Goal: Transaction & Acquisition: Purchase product/service

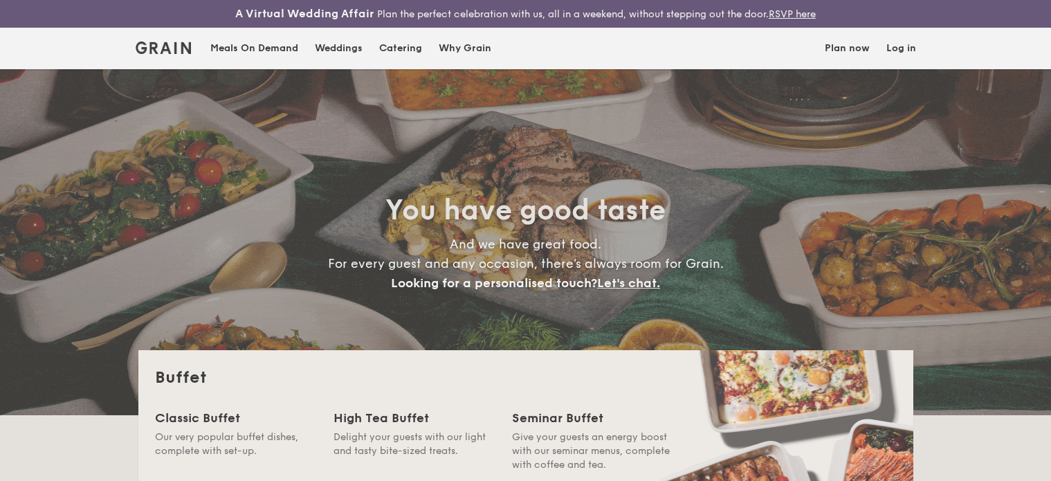
select select
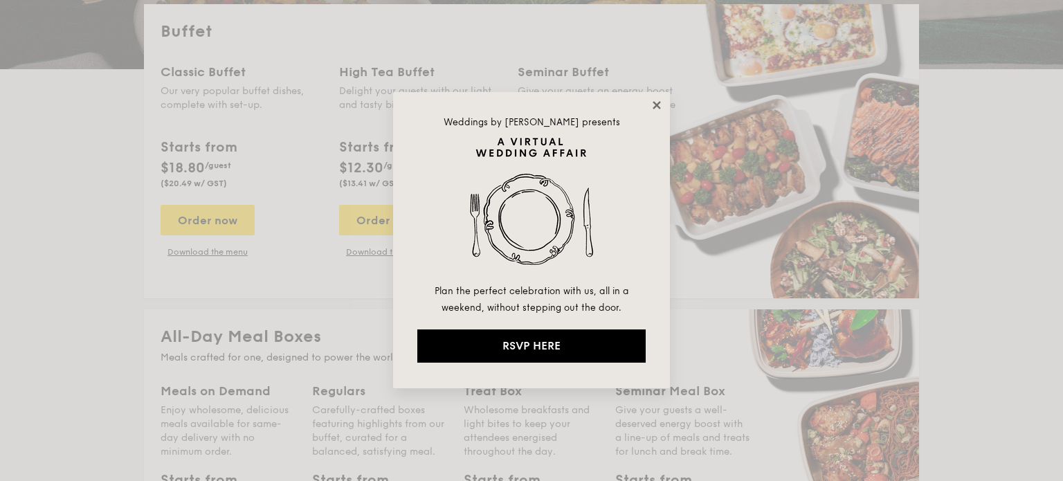
click at [661, 95] on div "Weddings by [PERSON_NAME] presents Plan the perfect celebration with us, all in…" at bounding box center [531, 240] width 277 height 296
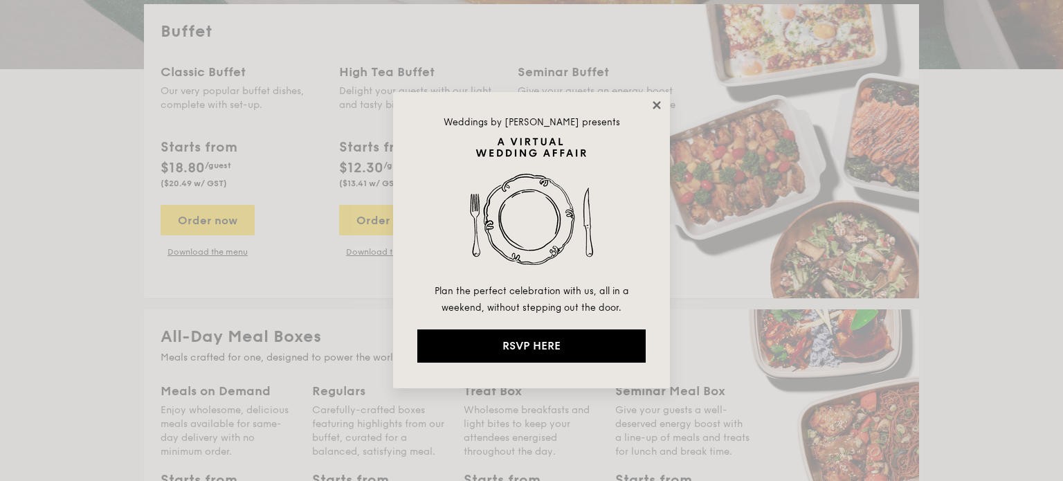
click at [660, 102] on icon at bounding box center [656, 105] width 12 height 12
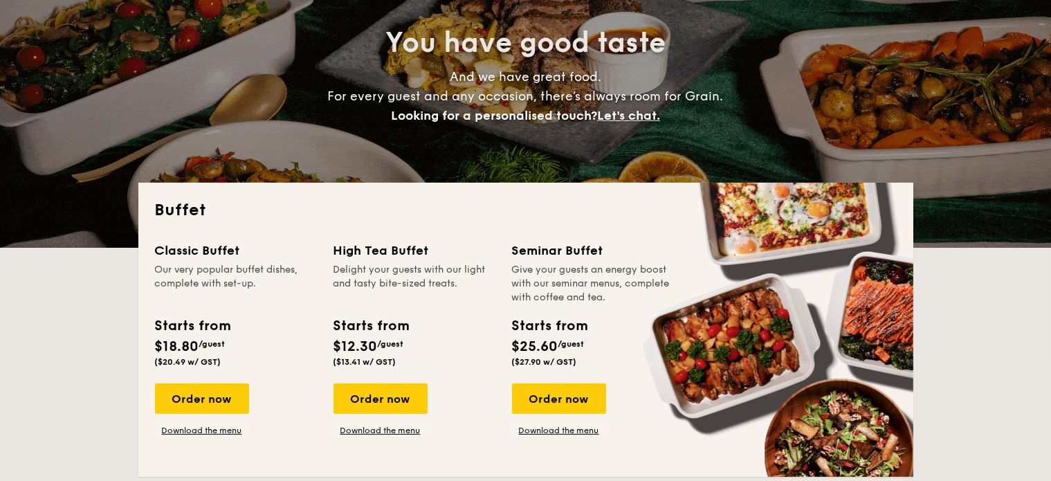
scroll to position [277, 0]
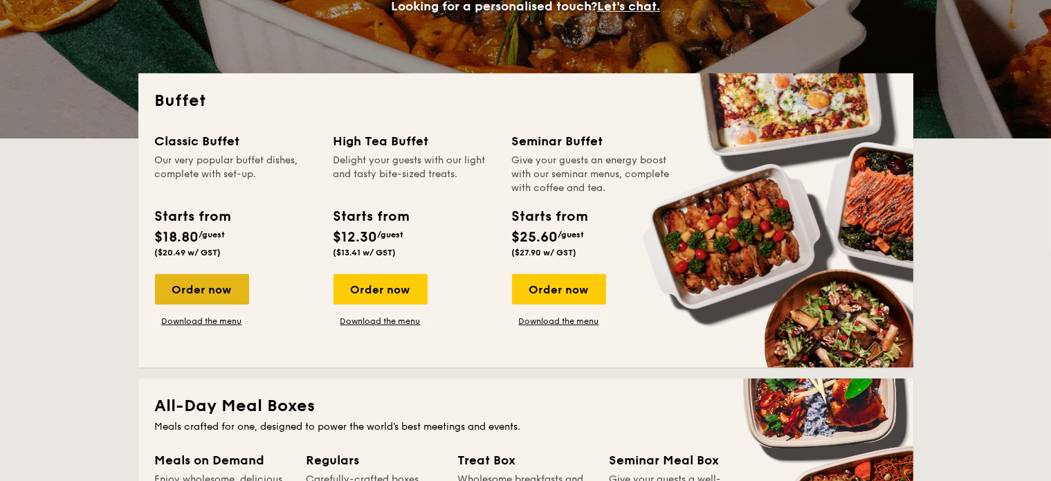
click at [203, 284] on div "Order now" at bounding box center [202, 289] width 94 height 30
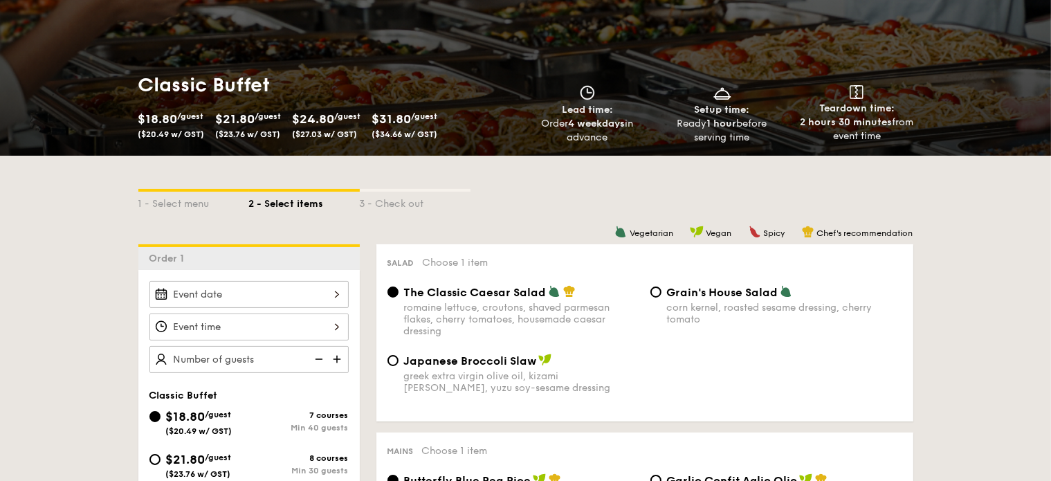
scroll to position [208, 0]
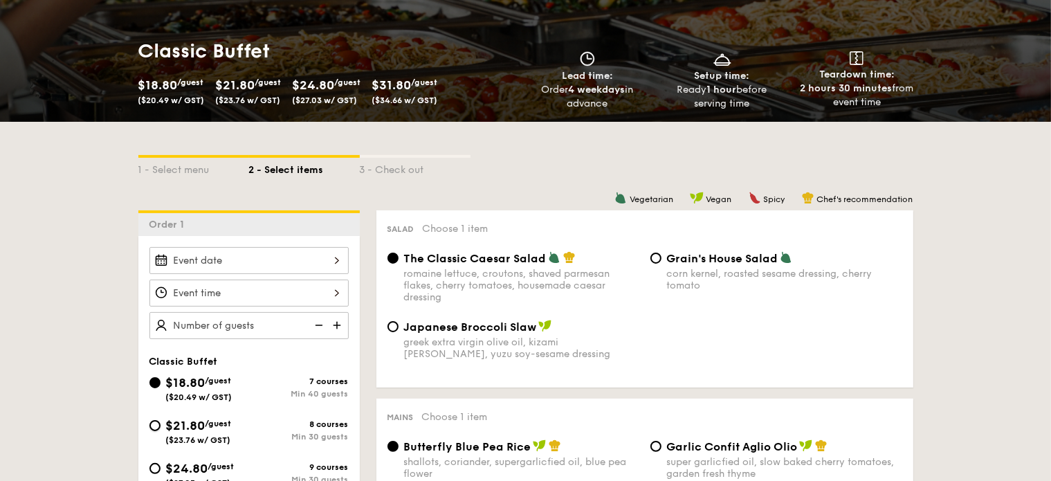
click at [152, 423] on input "$21.80 /guest ($23.76 w/ GST) 8 courses Min 30 guests" at bounding box center [154, 425] width 11 height 11
radio input "true"
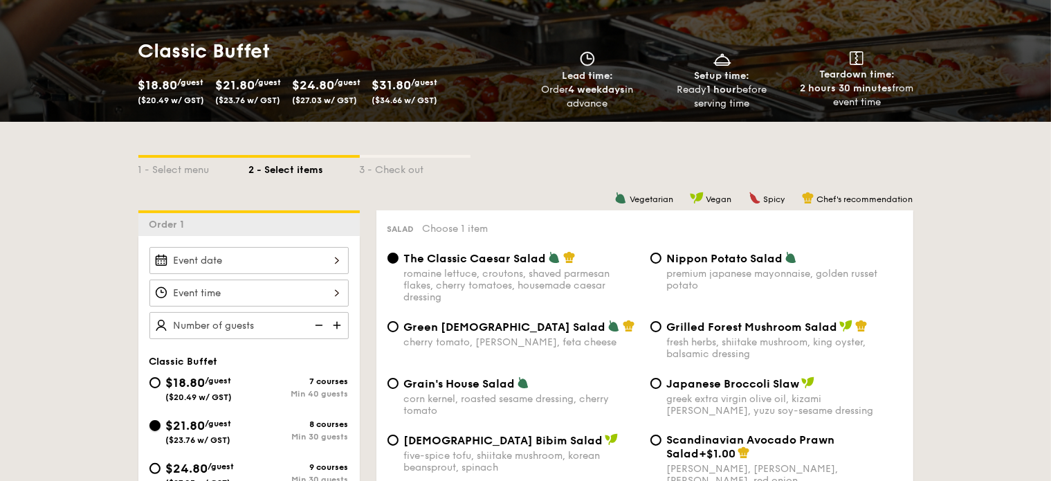
radio input "true"
click at [204, 256] on div at bounding box center [248, 260] width 199 height 27
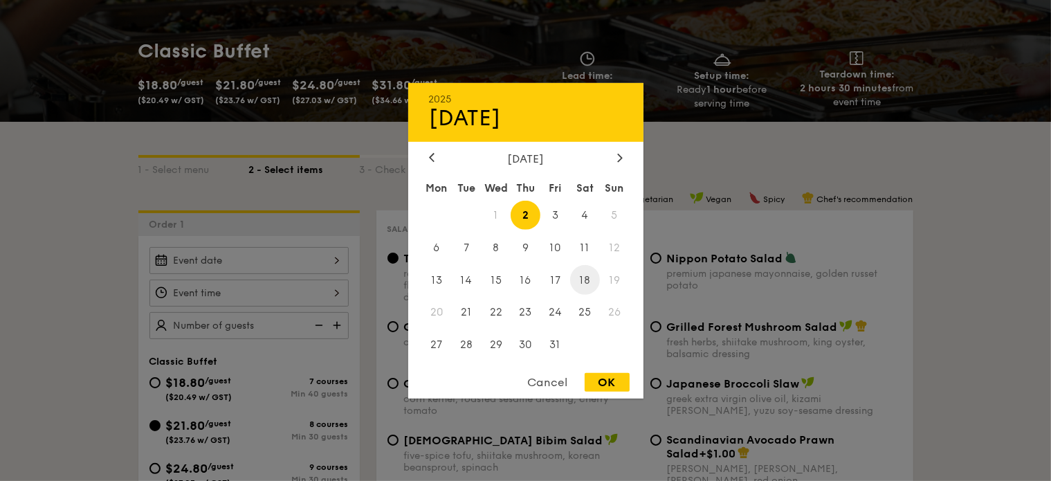
click at [592, 282] on span "18" at bounding box center [585, 280] width 30 height 30
click at [609, 376] on div "OK" at bounding box center [607, 382] width 45 height 19
type input "[DATE]"
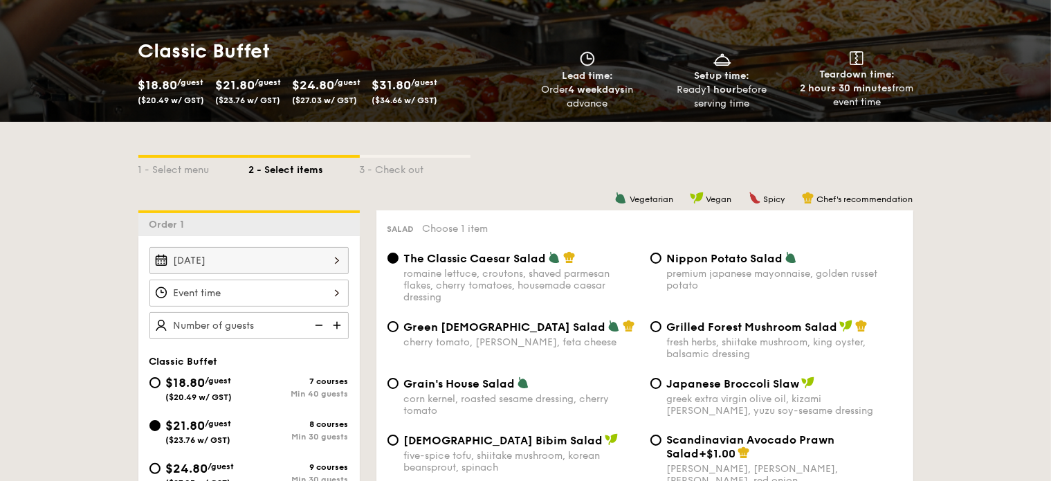
click at [257, 291] on div at bounding box center [248, 293] width 199 height 27
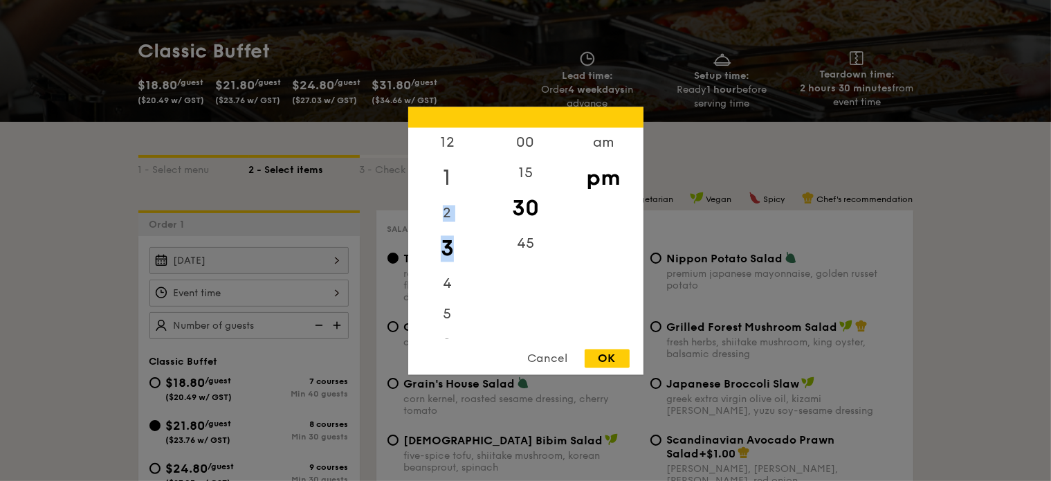
drag, startPoint x: 454, startPoint y: 253, endPoint x: 459, endPoint y: 171, distance: 82.5
click at [459, 171] on div "12 1 2 3 4 5 6 7 8 9 10 11" at bounding box center [447, 232] width 78 height 211
click at [450, 174] on div "6" at bounding box center [447, 176] width 78 height 40
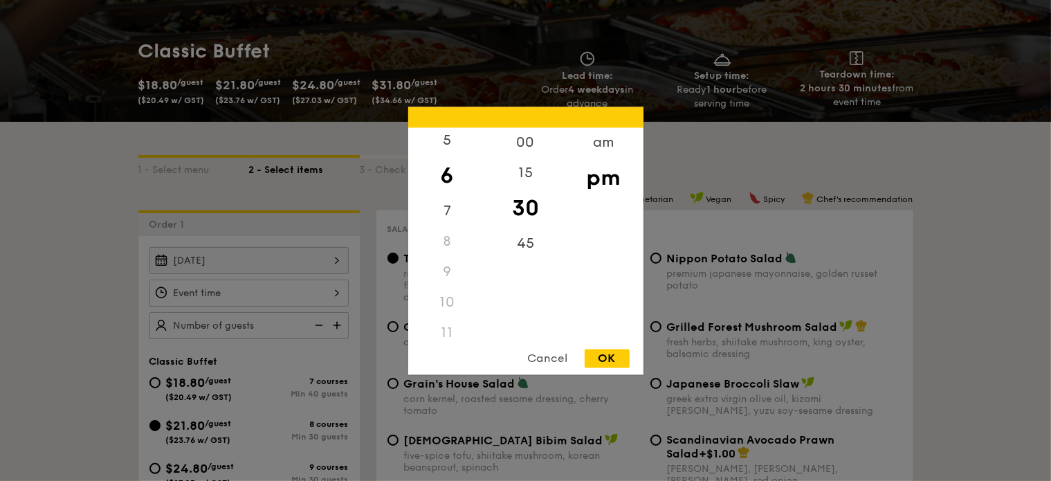
click at [445, 182] on div "6" at bounding box center [447, 176] width 78 height 40
click at [612, 365] on div "OK" at bounding box center [607, 358] width 45 height 19
type input "6:30PM"
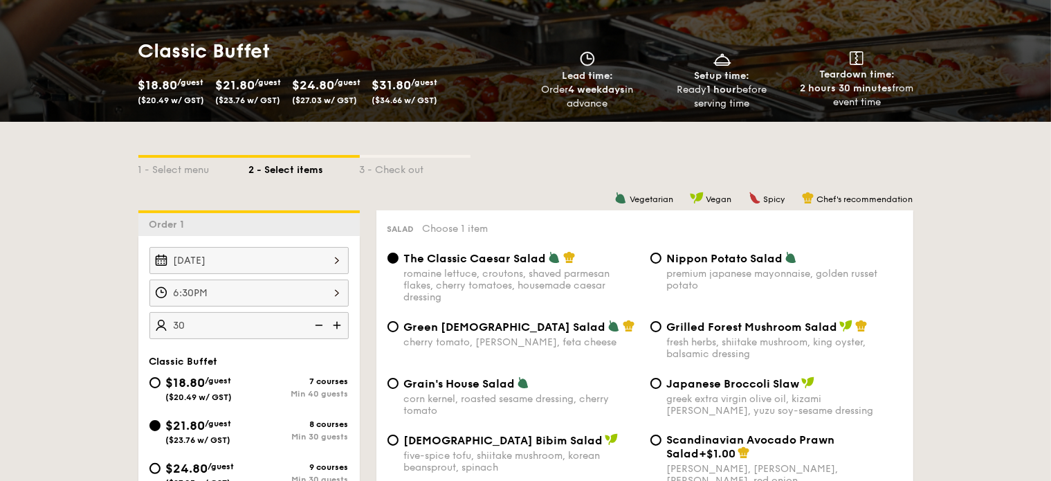
type input "30 guests"
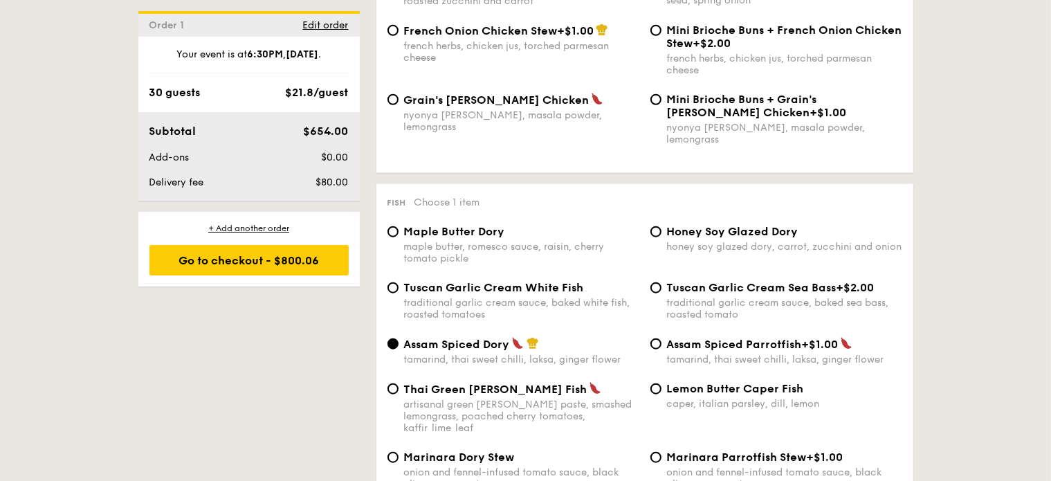
scroll to position [1384, 0]
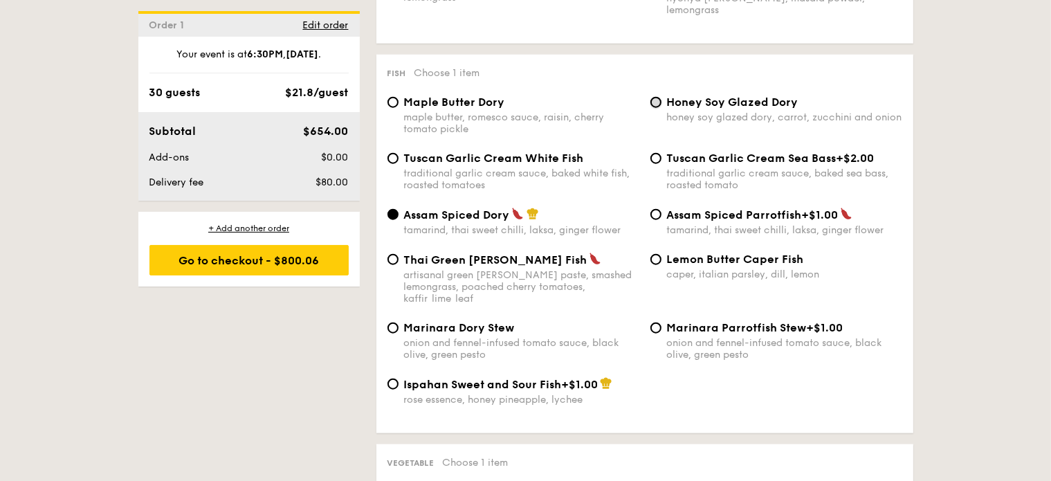
click at [655, 99] on input "Honey Soy Glazed Dory honey soy glazed dory, carrot, zucchini and onion" at bounding box center [655, 102] width 11 height 11
radio input "true"
click at [396, 160] on input "Tuscan Garlic Cream White Fish traditional garlic cream sauce, baked white fish…" at bounding box center [392, 158] width 11 height 11
radio input "true"
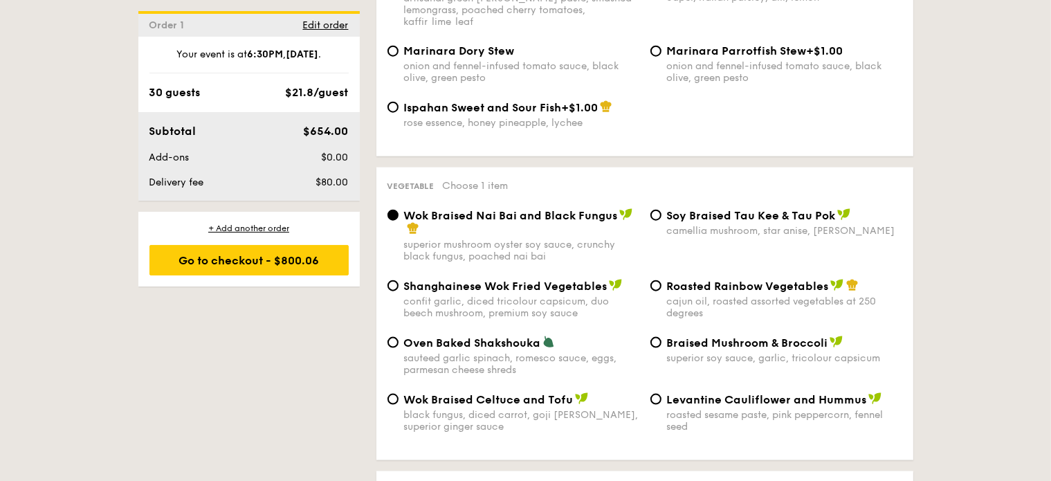
scroll to position [1660, 0]
click at [656, 282] on input "Roasted Rainbow Vegetables cajun oil, roasted assorted vegetables at 250 degrees" at bounding box center [655, 285] width 11 height 11
radio input "true"
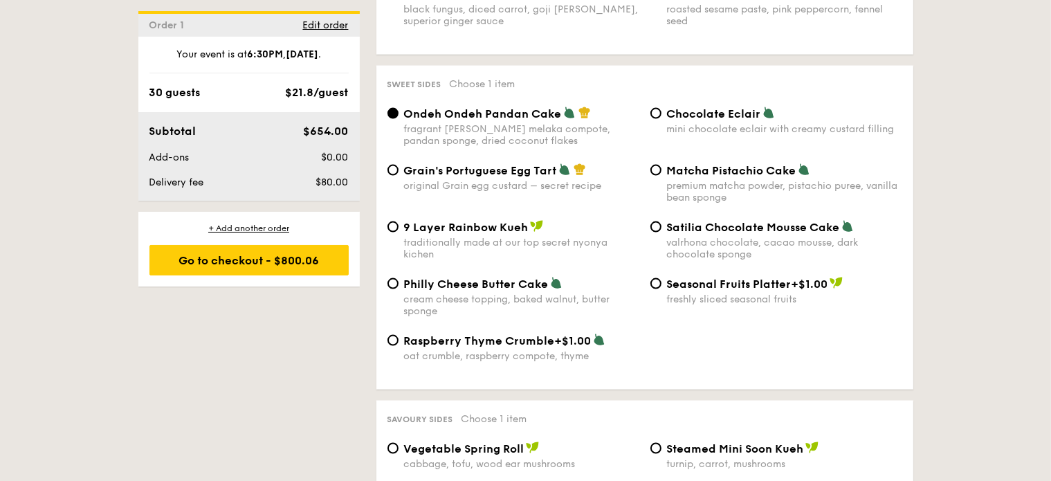
scroll to position [2076, 0]
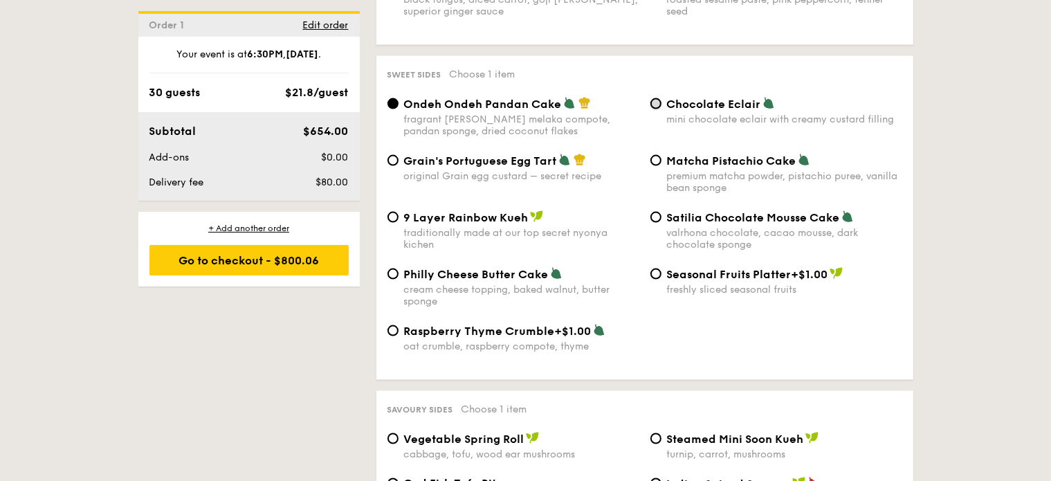
click at [654, 100] on input "Chocolate Eclair mini chocolate eclair with creamy custard filling" at bounding box center [655, 103] width 11 height 11
radio input "true"
click at [394, 161] on input "Grain's Portuguese Egg Tart original Grain egg custard – secret recipe" at bounding box center [392, 160] width 11 height 11
radio input "true"
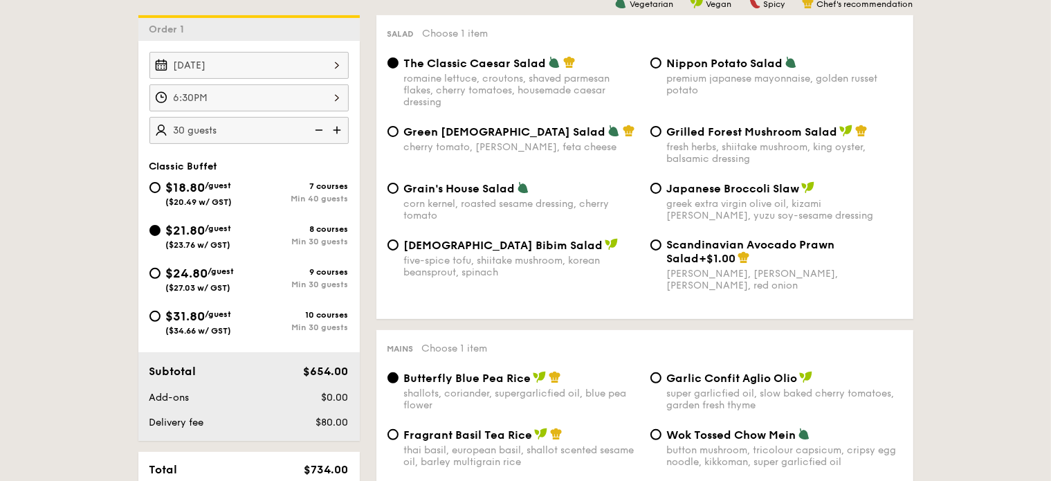
scroll to position [484, 0]
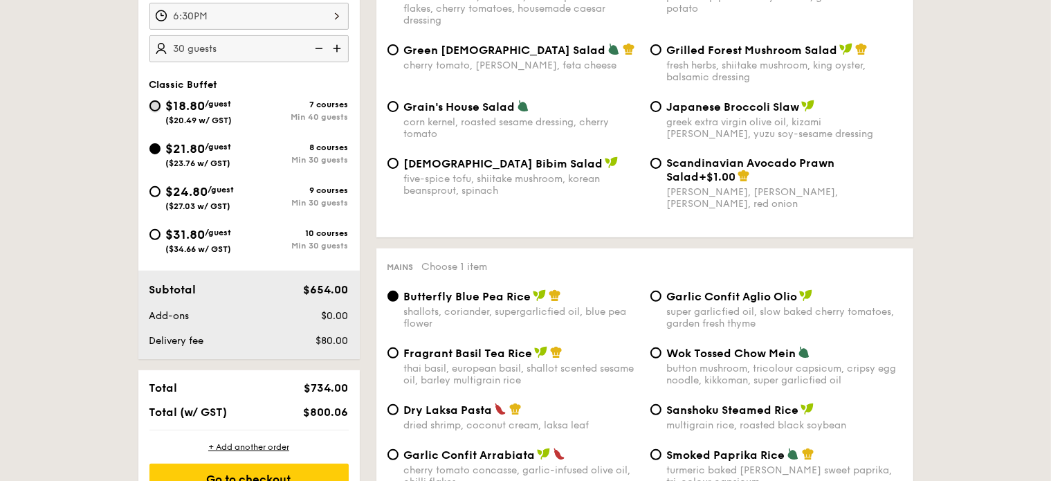
click at [153, 107] on input "$18.80 /guest ($20.49 w/ GST) 7 courses Min 40 guests" at bounding box center [154, 105] width 11 height 11
radio input "true"
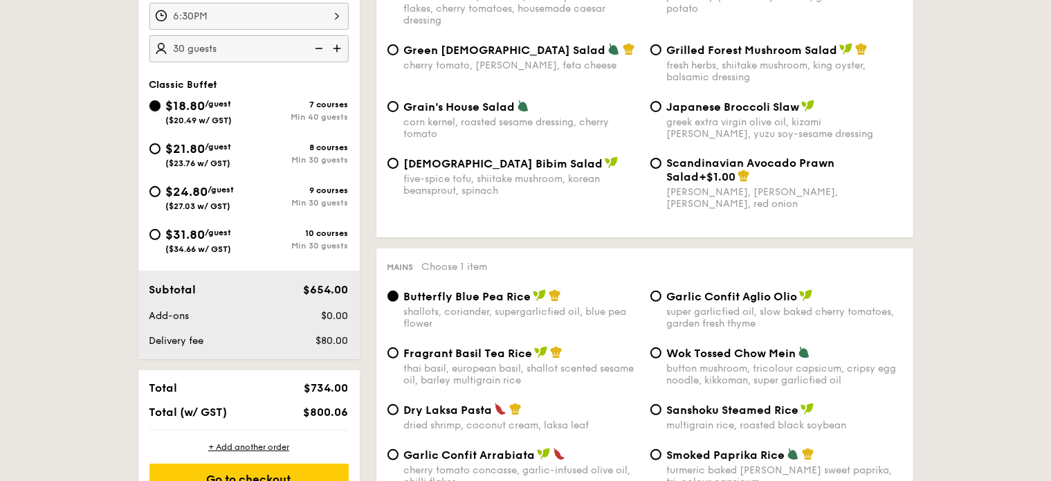
radio input "true"
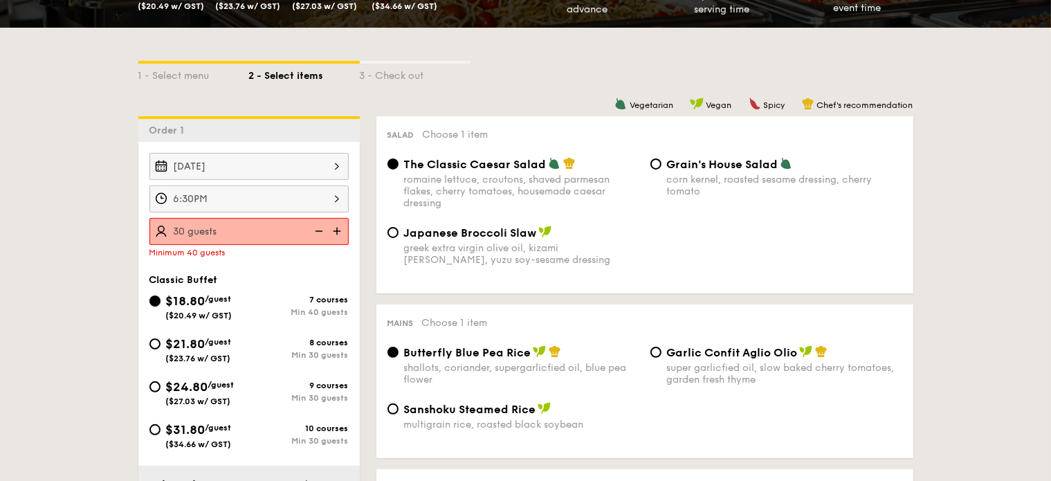
scroll to position [346, 0]
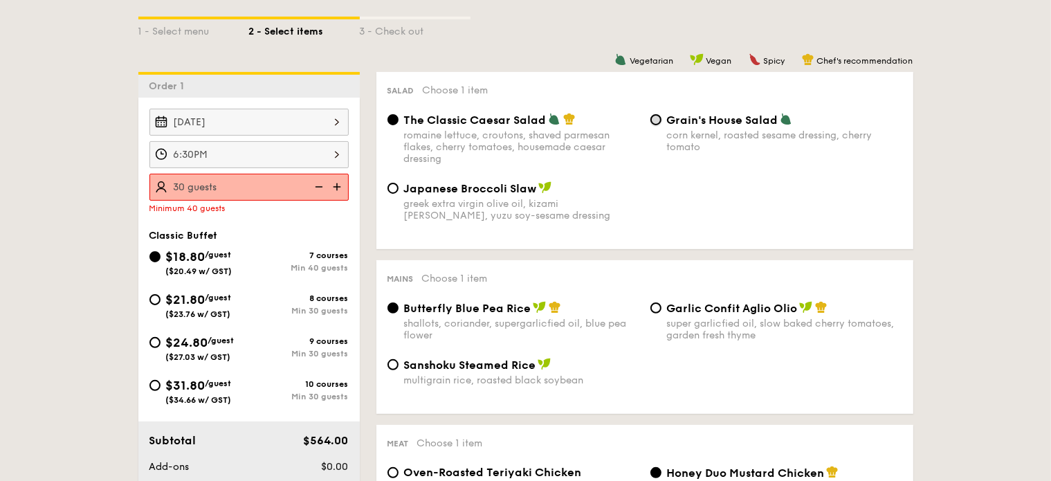
click at [660, 122] on input "Grain's House Salad corn kernel, roasted sesame dressing, cherry tomato" at bounding box center [655, 119] width 11 height 11
radio input "true"
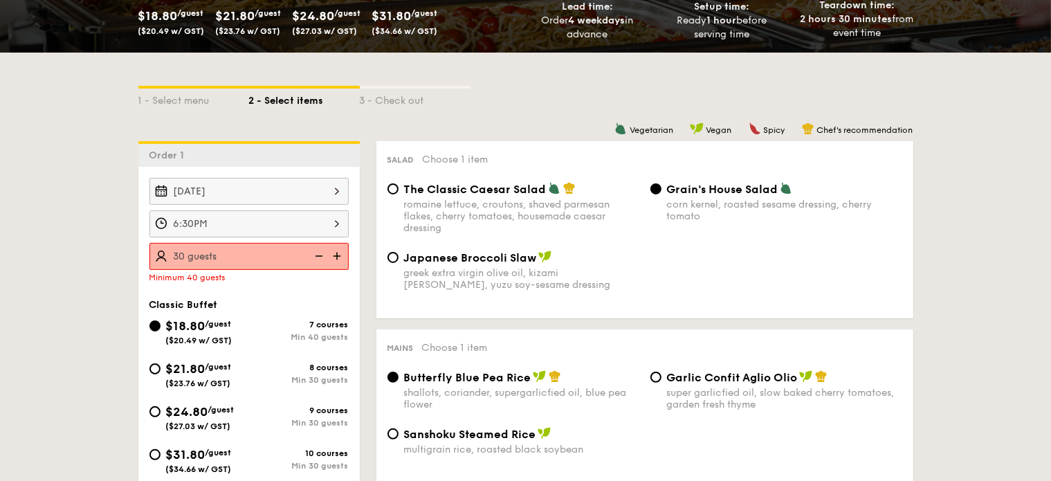
scroll to position [338, 0]
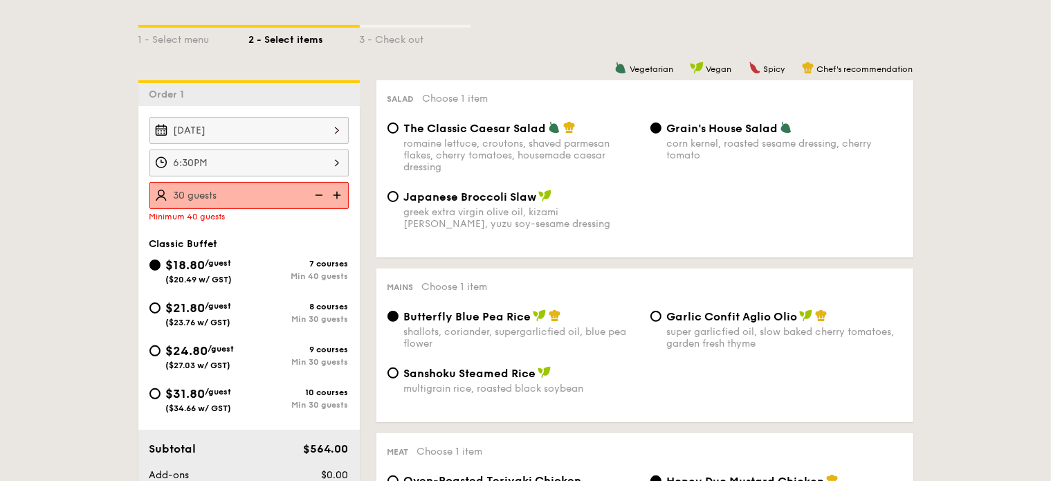
click at [385, 44] on div "3 - Check out" at bounding box center [415, 37] width 111 height 19
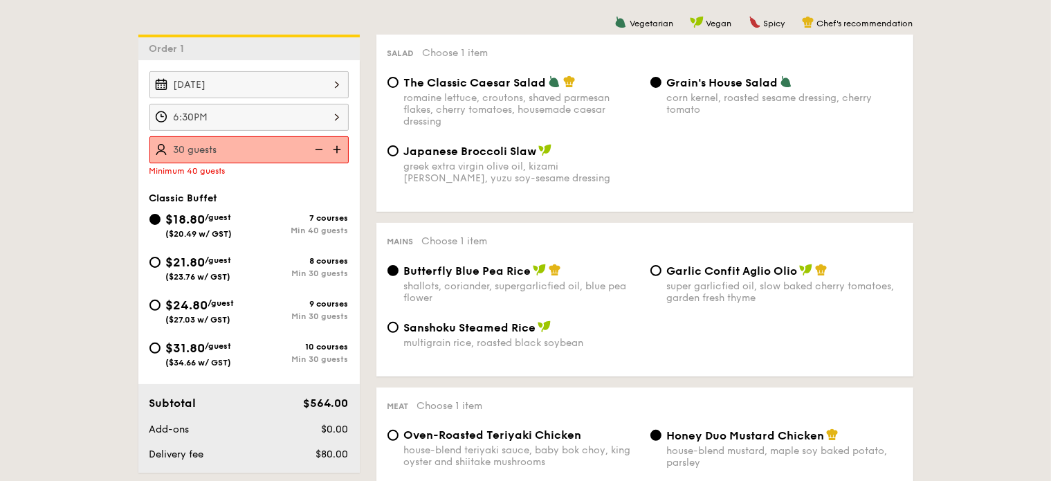
scroll to position [407, 0]
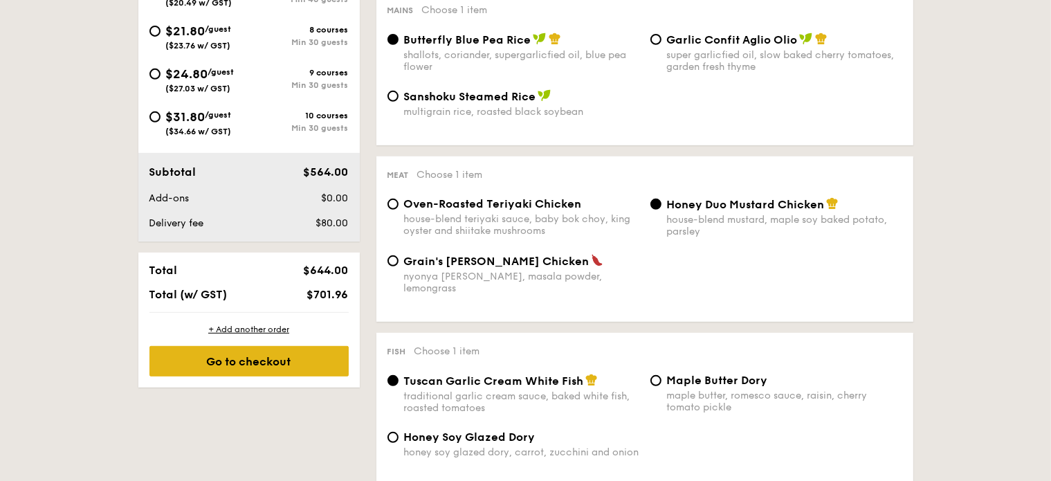
click at [274, 357] on div "Go to checkout" at bounding box center [248, 361] width 199 height 30
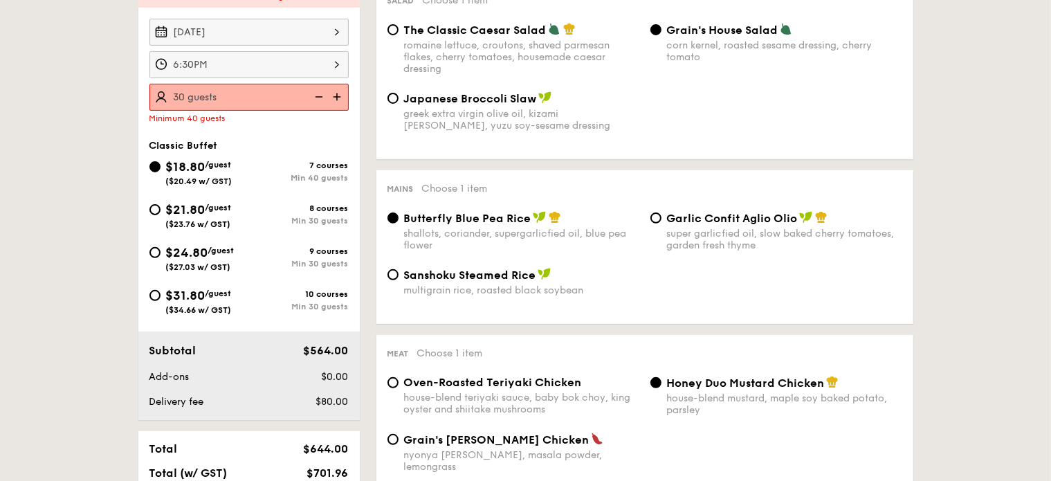
scroll to position [396, 0]
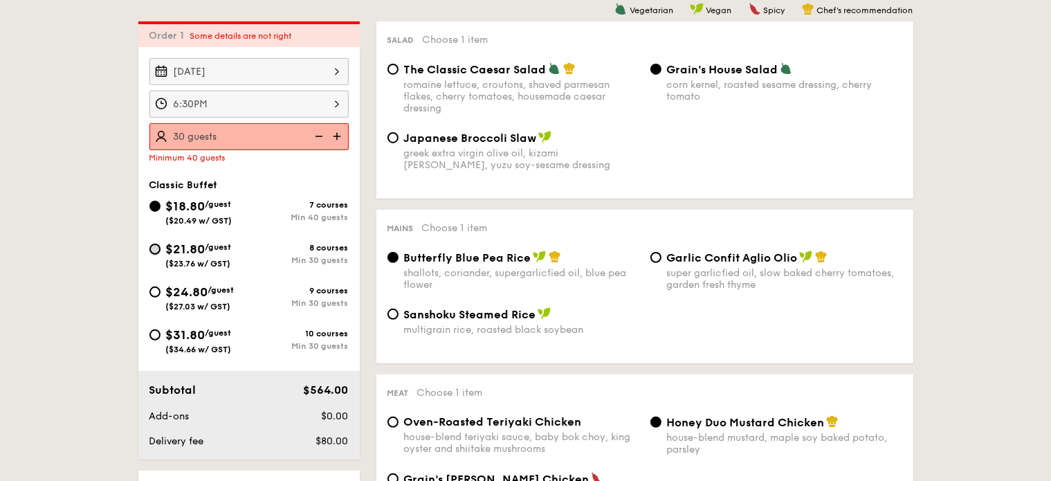
click at [156, 244] on input "$21.80 /guest ($23.76 w/ GST) 8 courses Min 30 guests" at bounding box center [154, 249] width 11 height 11
radio input "true"
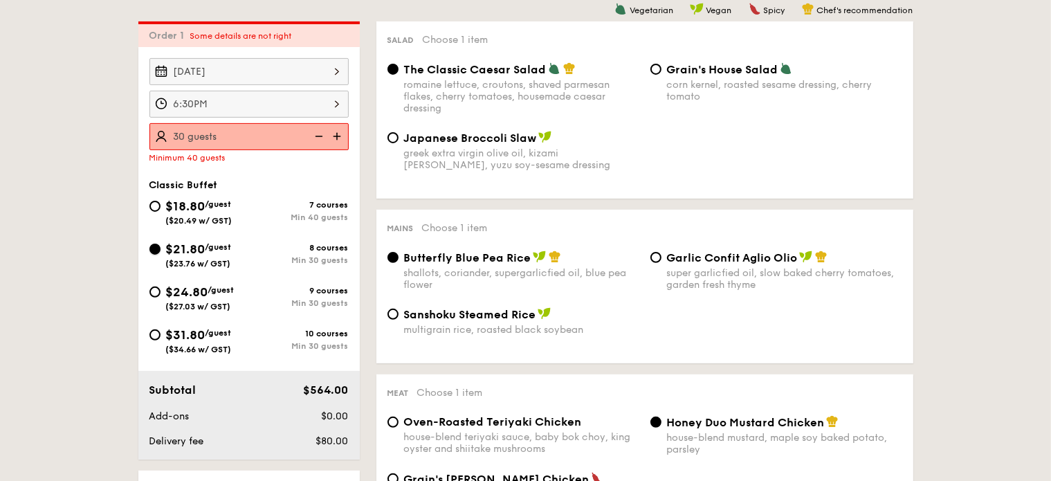
radio input "true"
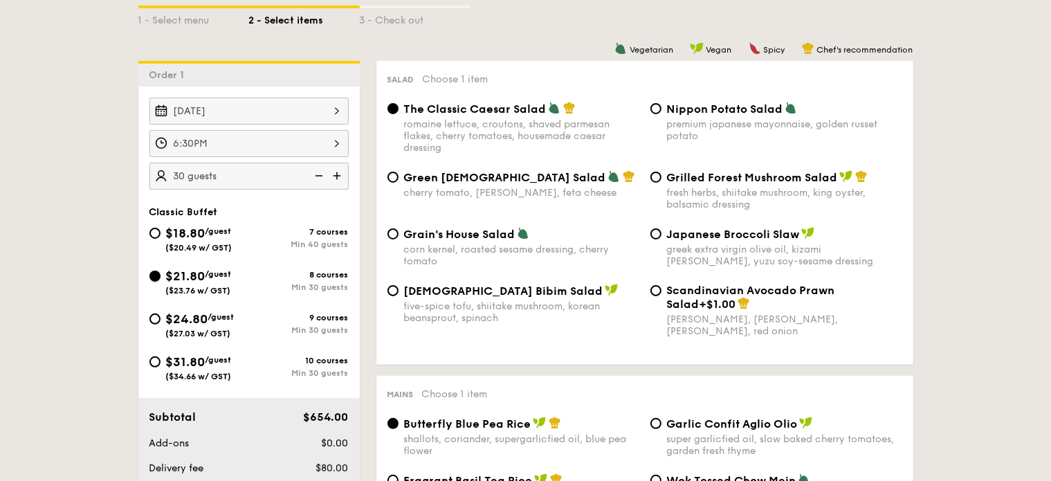
scroll to position [327, 0]
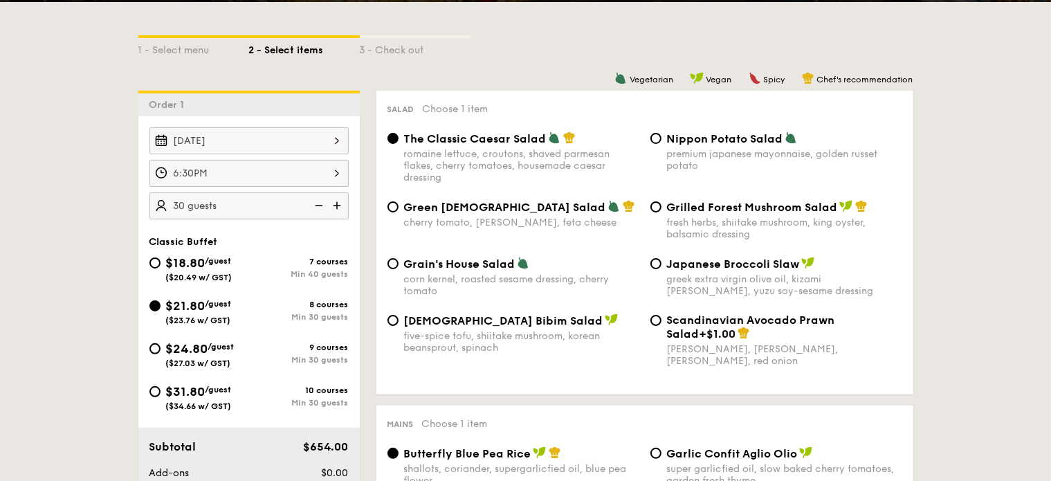
click at [147, 257] on div "$18.80 /guest ($20.49 w/ GST) 7 courses Min 40 guests" at bounding box center [249, 271] width 210 height 37
click at [158, 263] on input "$18.80 /guest ($20.49 w/ GST) 7 courses Min 40 guests" at bounding box center [154, 262] width 11 height 11
radio input "true"
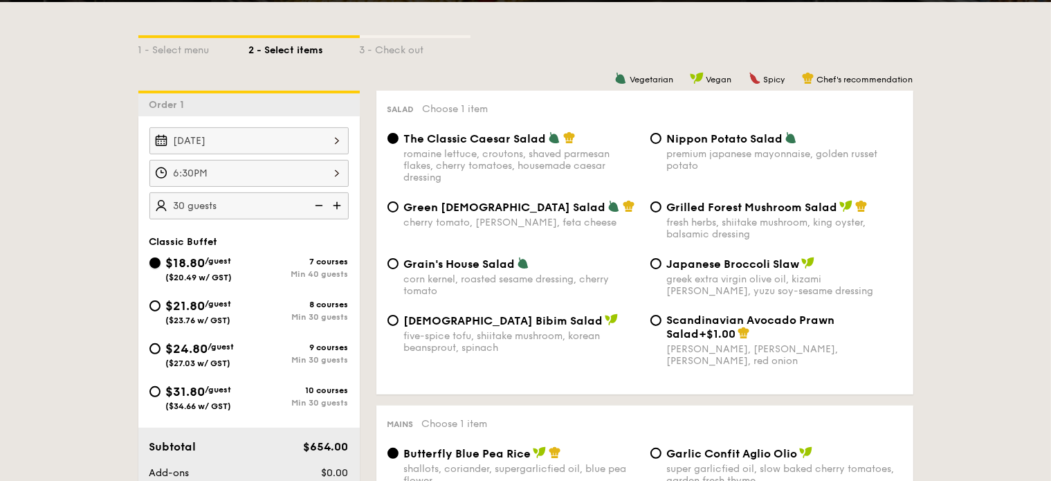
radio input "true"
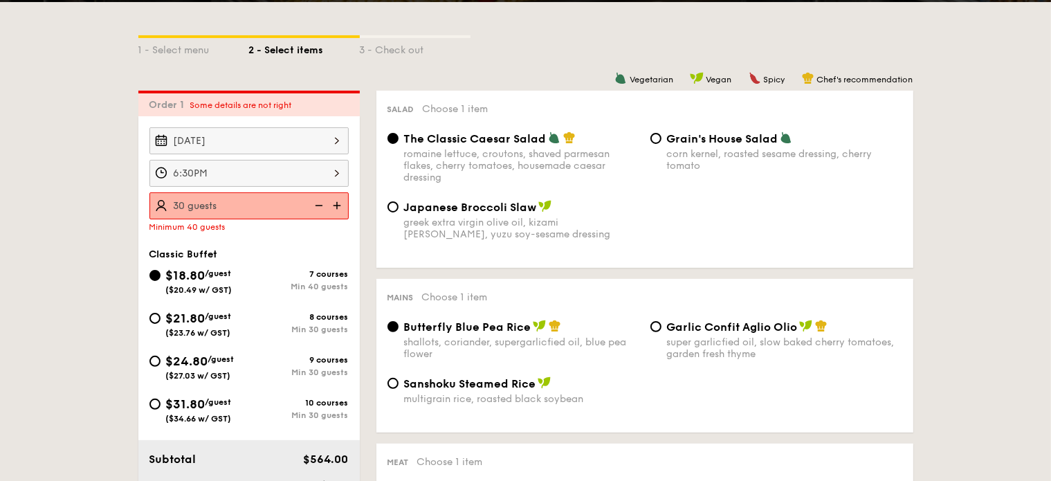
click at [340, 203] on img at bounding box center [338, 205] width 21 height 26
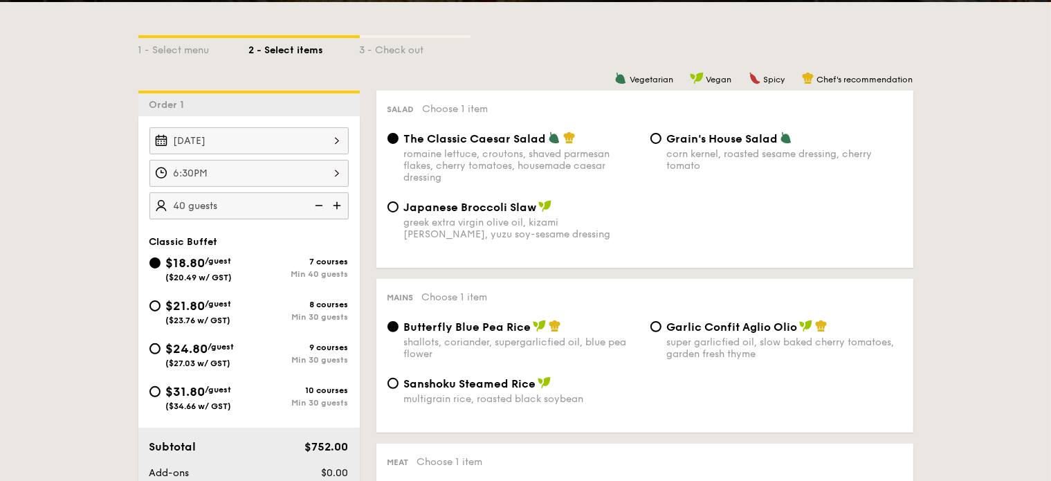
click at [340, 203] on img at bounding box center [338, 205] width 21 height 26
click at [315, 202] on img at bounding box center [317, 205] width 21 height 26
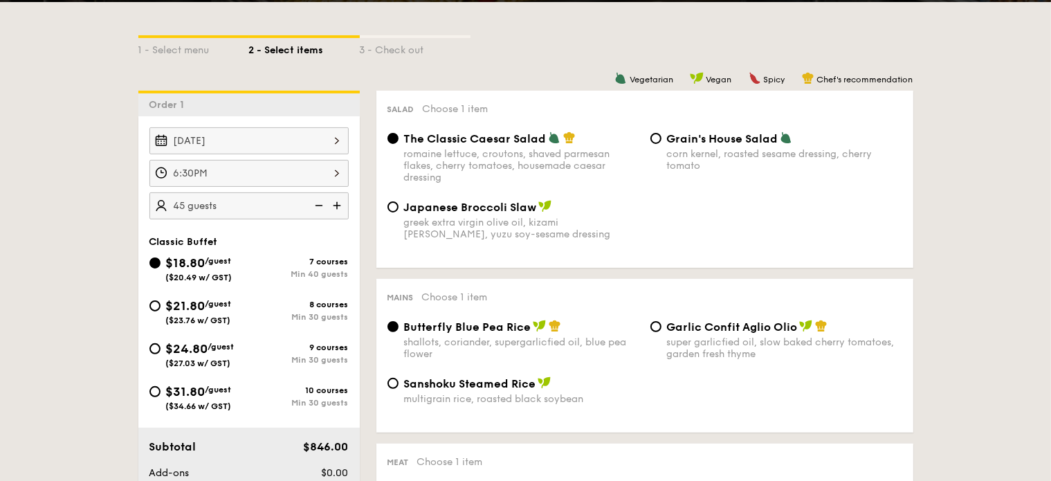
click at [315, 202] on img at bounding box center [317, 205] width 21 height 26
type input "40 guests"
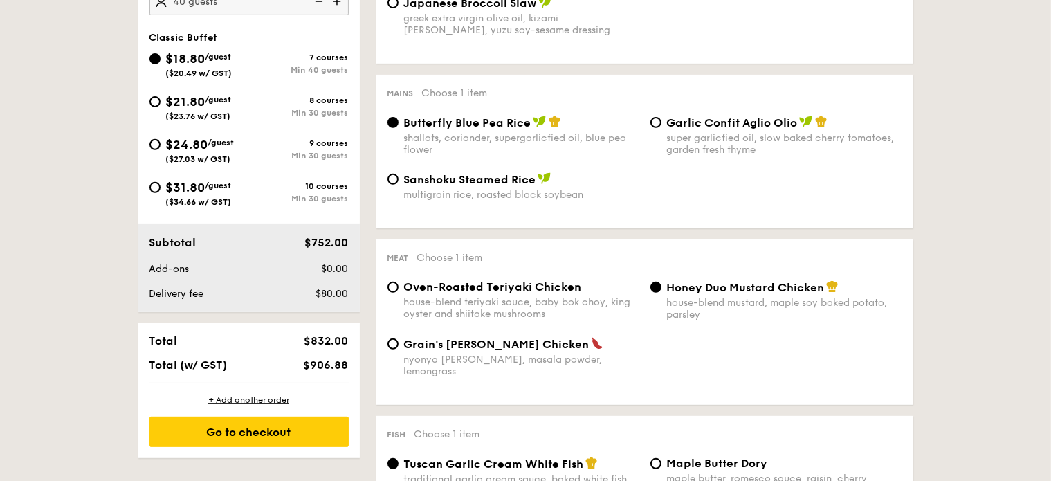
scroll to position [466, 0]
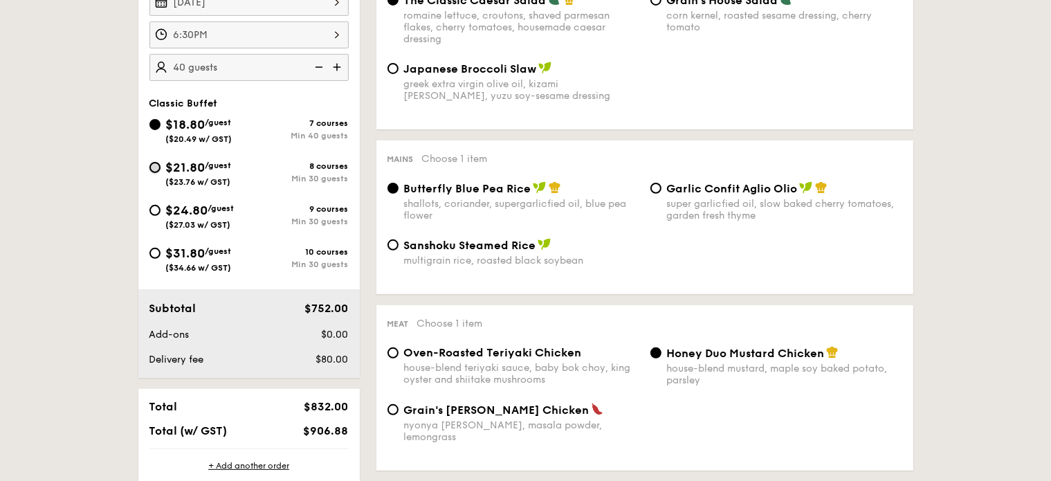
click at [158, 162] on input "$21.80 /guest ($23.76 w/ GST) 8 courses Min 30 guests" at bounding box center [154, 167] width 11 height 11
radio input "true"
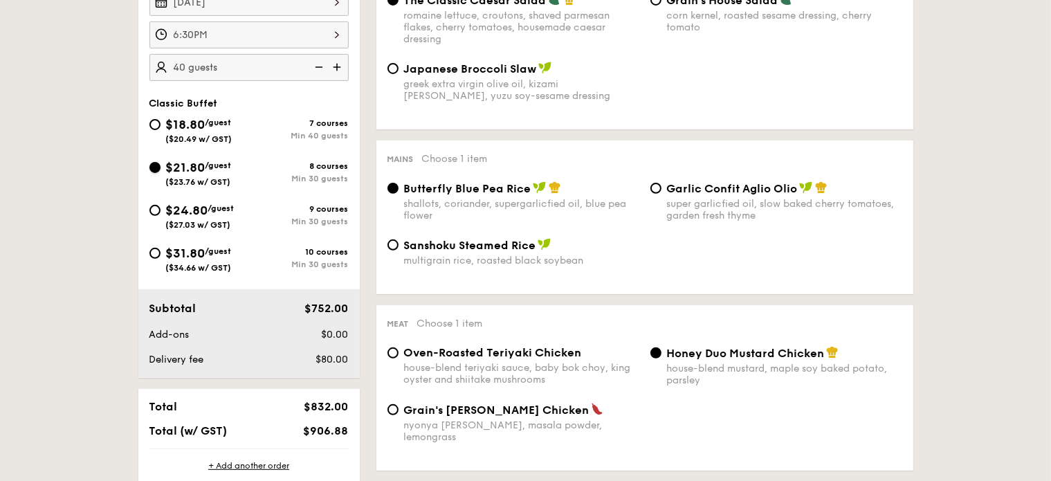
radio input "true"
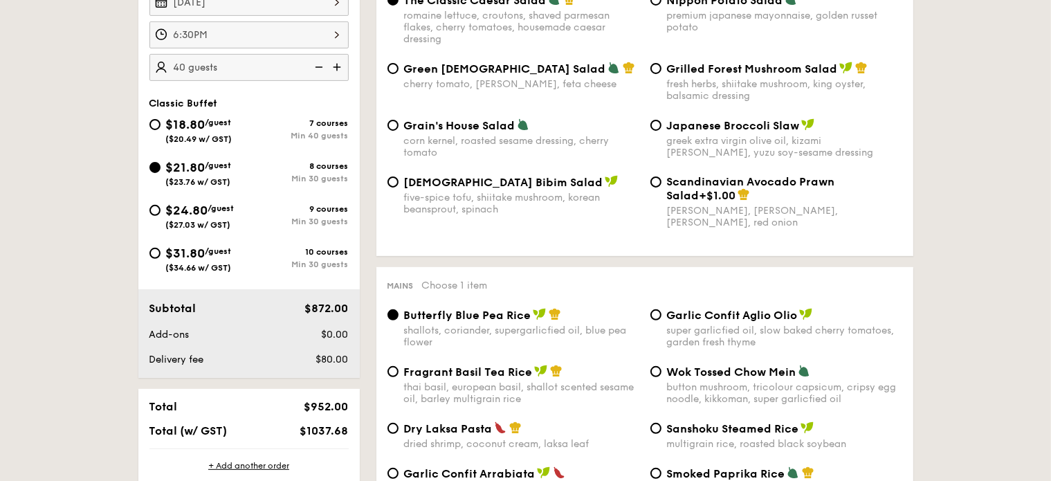
click at [311, 59] on img at bounding box center [317, 67] width 21 height 26
type input "30 guests"
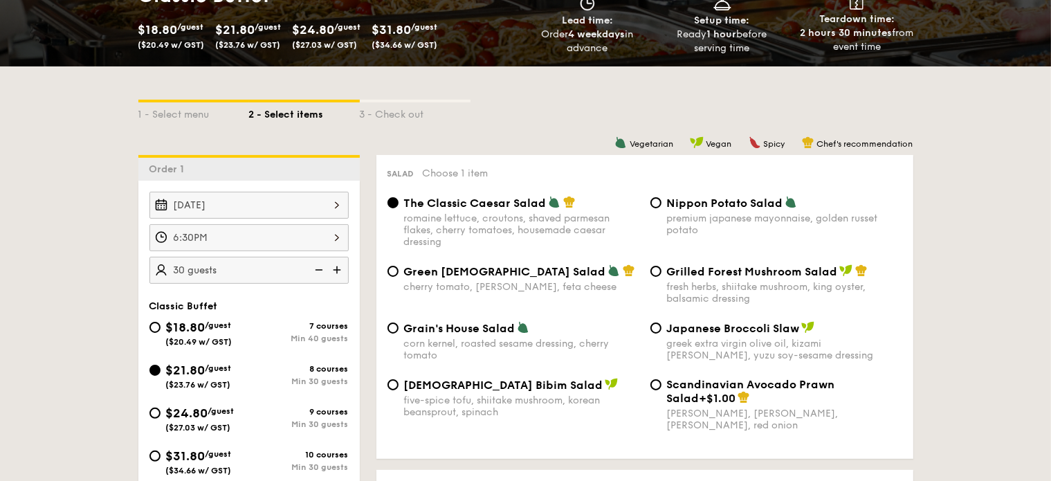
scroll to position [258, 0]
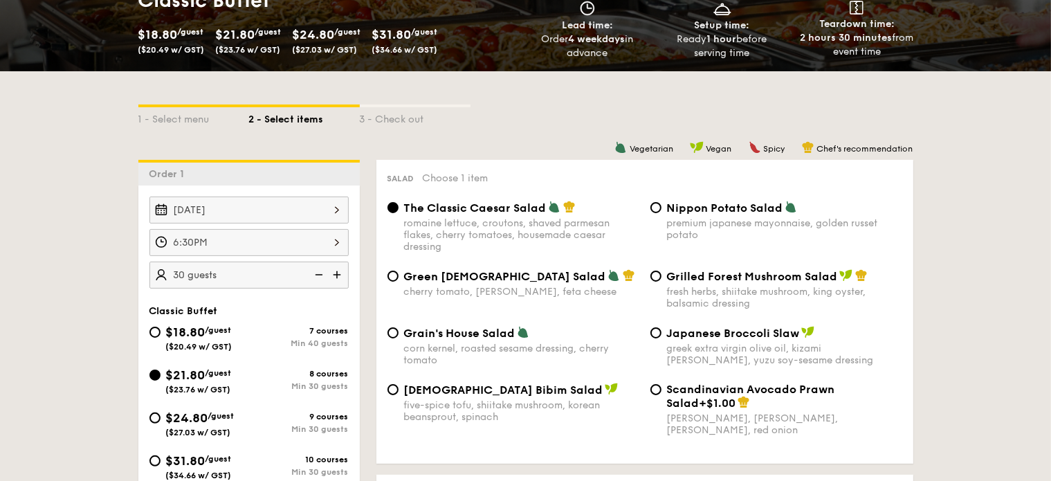
click at [667, 339] on span "Japanese Broccoli Slaw" at bounding box center [733, 333] width 133 height 13
click at [661, 338] on input "Japanese Broccoli Slaw greek extra virgin olive oil, kizami nori, ginger, yuzu …" at bounding box center [655, 332] width 11 height 11
radio input "true"
click at [659, 280] on input "Grilled Forest Mushroom Salad fresh herbs, shiitake mushroom, king oyster, bals…" at bounding box center [655, 276] width 11 height 11
radio input "true"
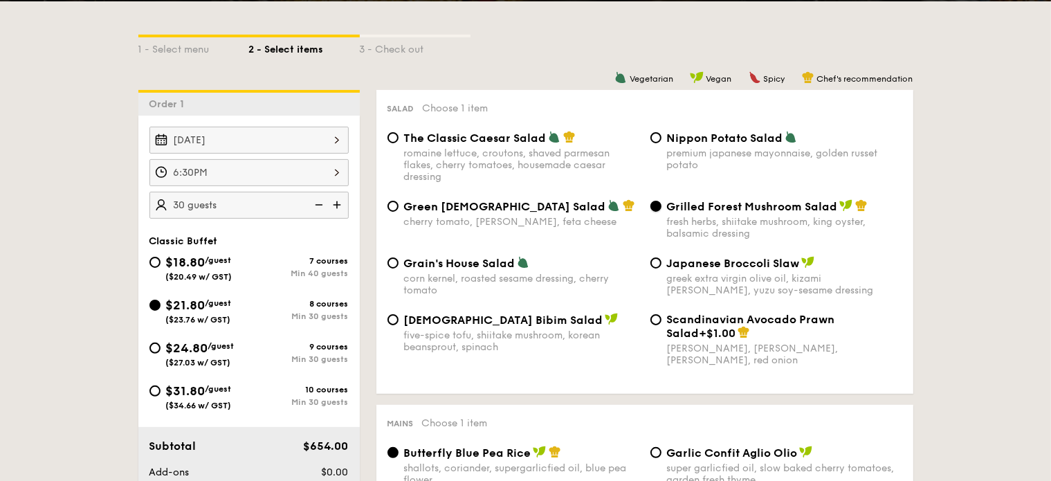
scroll to position [396, 0]
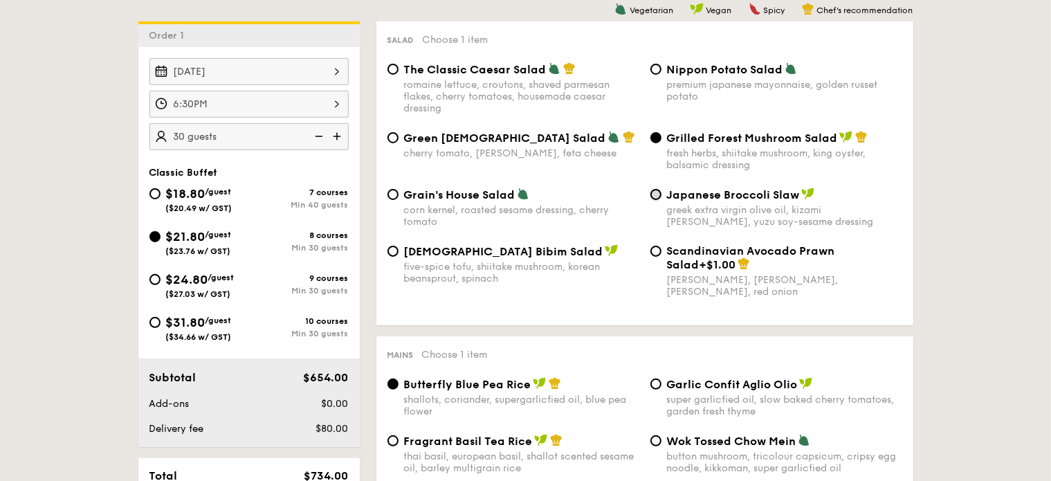
click at [659, 192] on input "Japanese Broccoli Slaw greek extra virgin olive oil, kizami nori, ginger, yuzu …" at bounding box center [655, 194] width 11 height 11
radio input "true"
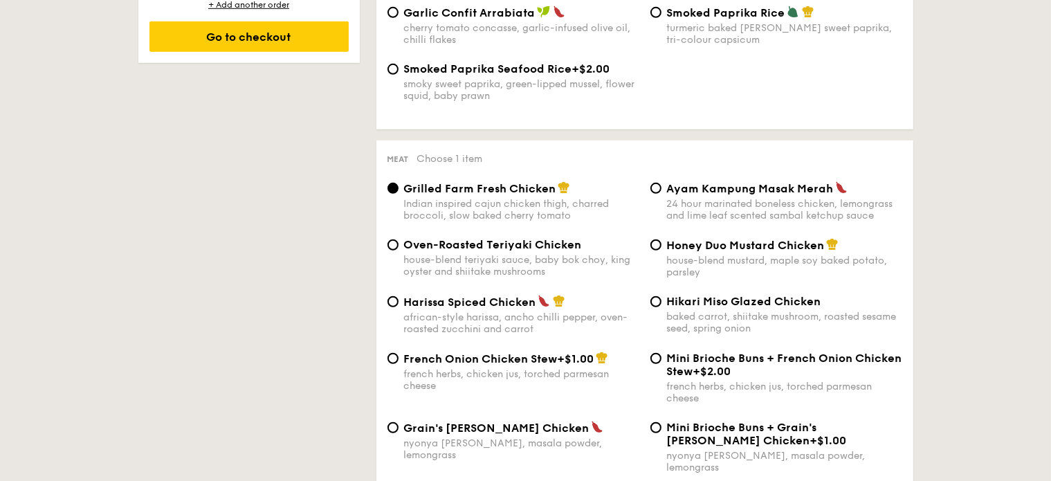
scroll to position [950, 0]
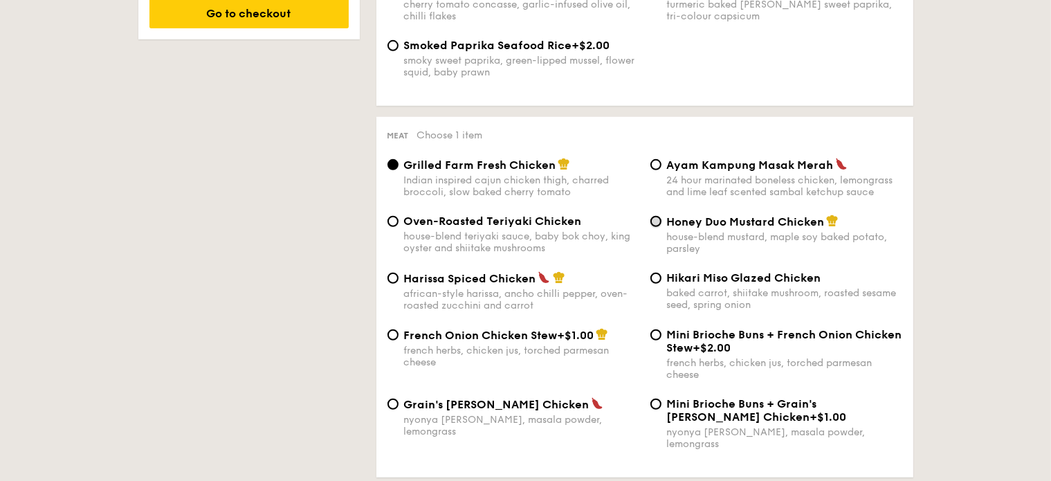
click at [650, 227] on input "Honey Duo Mustard Chicken house-blend mustard, maple soy baked potato, parsley" at bounding box center [655, 221] width 11 height 11
radio input "true"
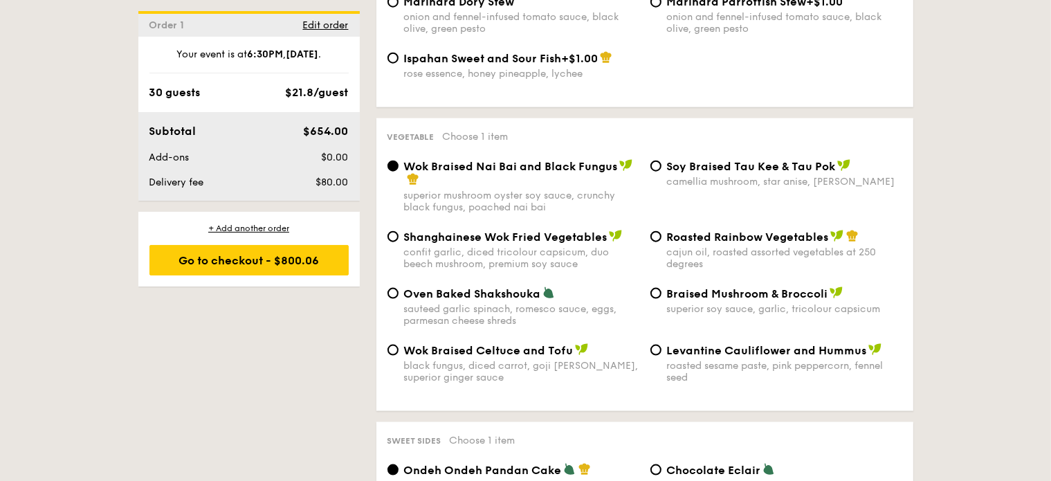
scroll to position [1711, 0]
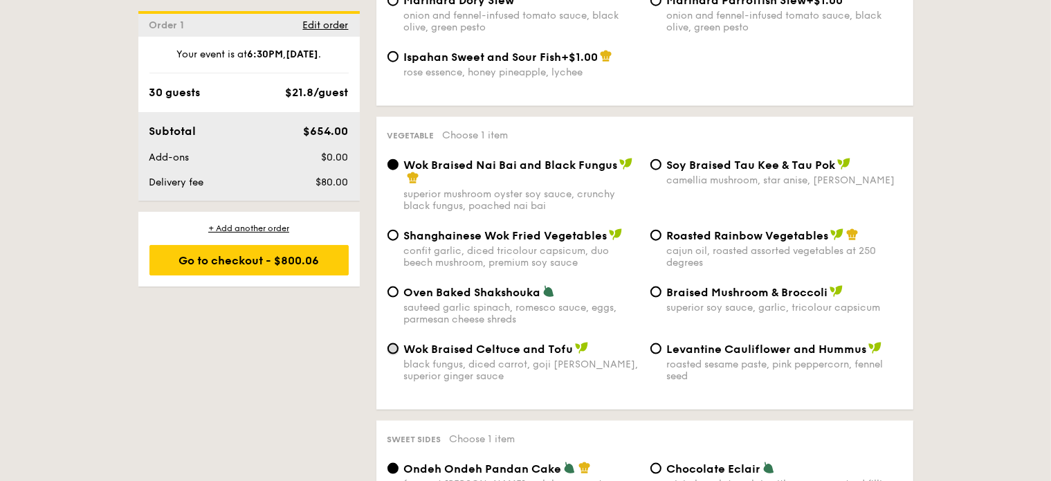
click at [387, 343] on input "Wok Braised Celtuce and Tofu black fungus, diced carrot, goji berry, superior g…" at bounding box center [392, 348] width 11 height 11
radio input "true"
click at [395, 159] on input "Wok Braised Nai Bai and Black Fungus superior mushroom oyster soy sauce, crunch…" at bounding box center [392, 164] width 11 height 11
radio input "true"
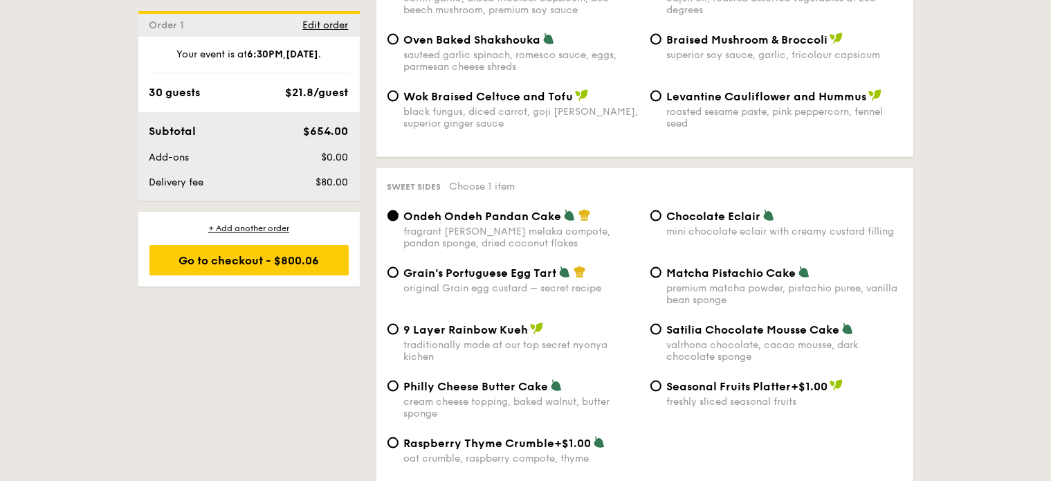
scroll to position [2057, 0]
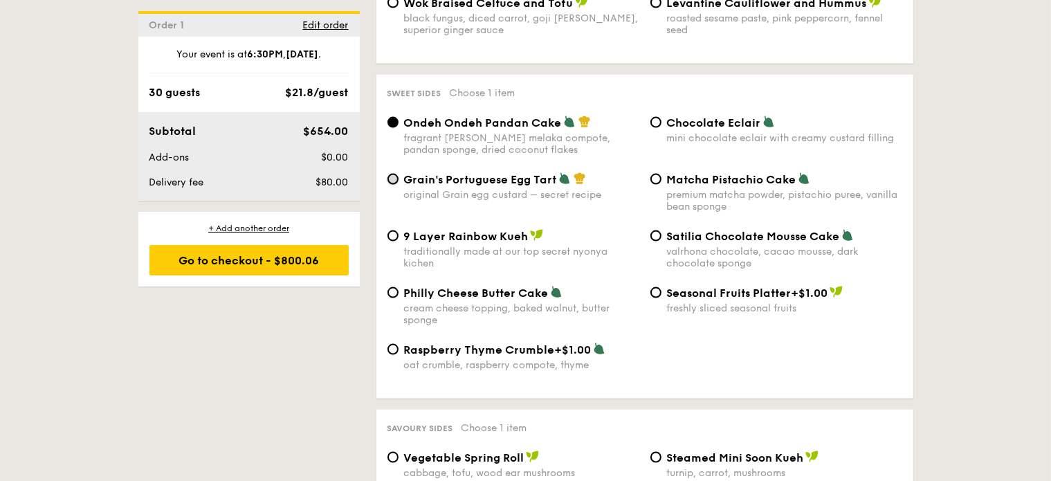
click at [396, 174] on input "Grain's Portuguese Egg Tart original Grain egg custard – secret recipe" at bounding box center [392, 179] width 11 height 11
radio input "true"
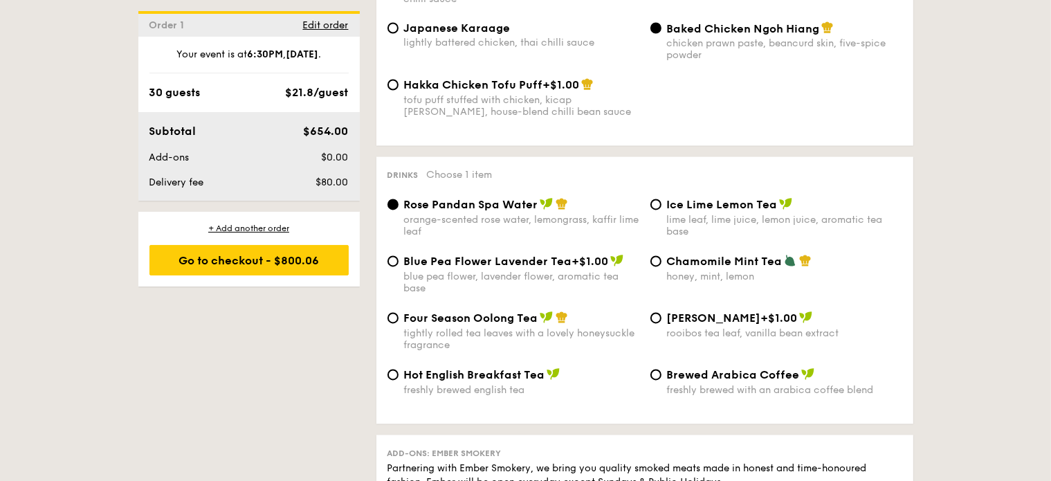
scroll to position [2610, 0]
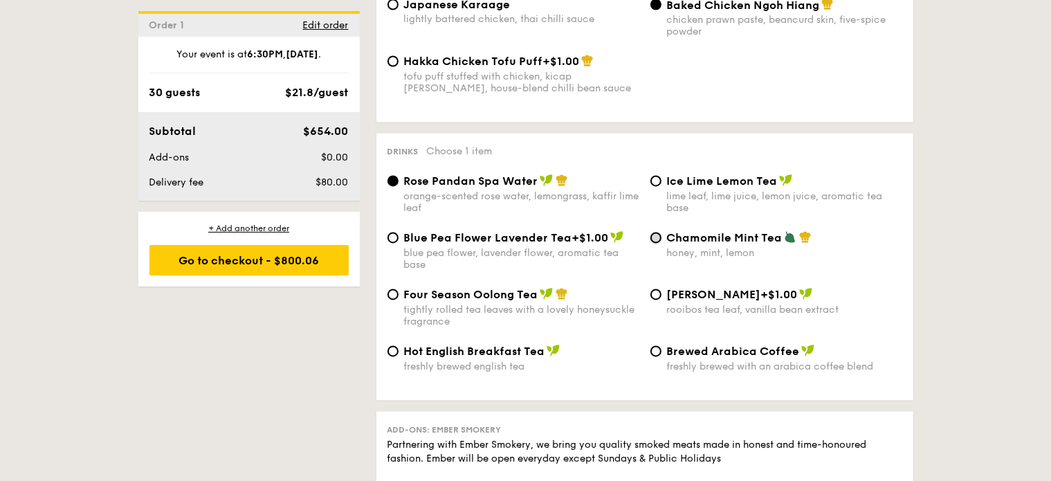
click at [656, 244] on input "Chamomile Mint Tea honey, mint, lemon" at bounding box center [655, 237] width 11 height 11
radio input "true"
click at [656, 187] on input "Ice Lime Lemon Tea lime leaf, lime juice, lemon juice, aromatic tea base" at bounding box center [655, 181] width 11 height 11
radio input "true"
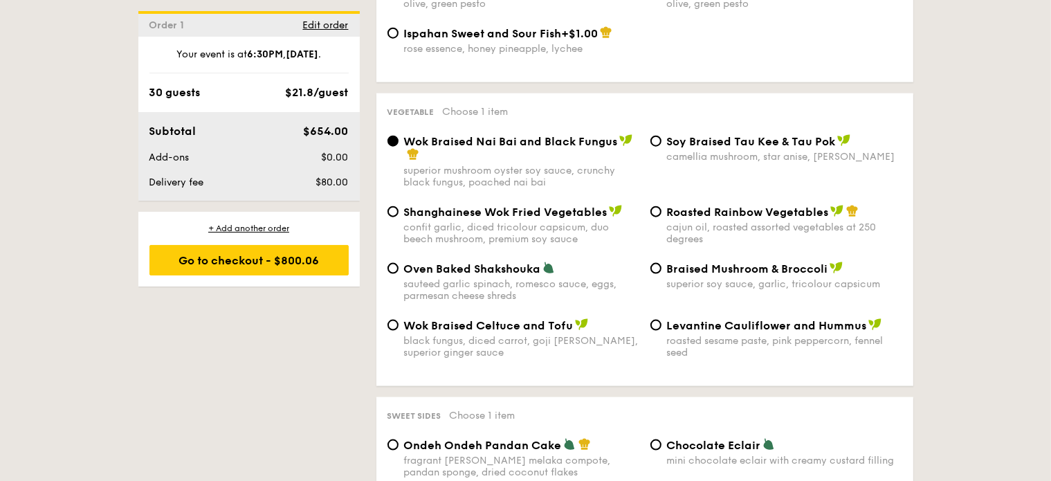
scroll to position [1642, 0]
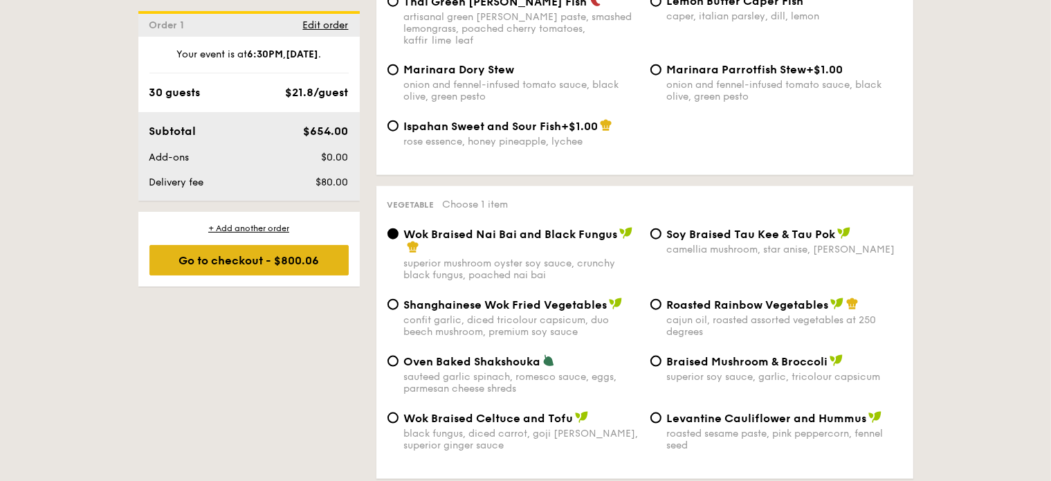
click at [208, 264] on div "Go to checkout - $800.06" at bounding box center [248, 260] width 199 height 30
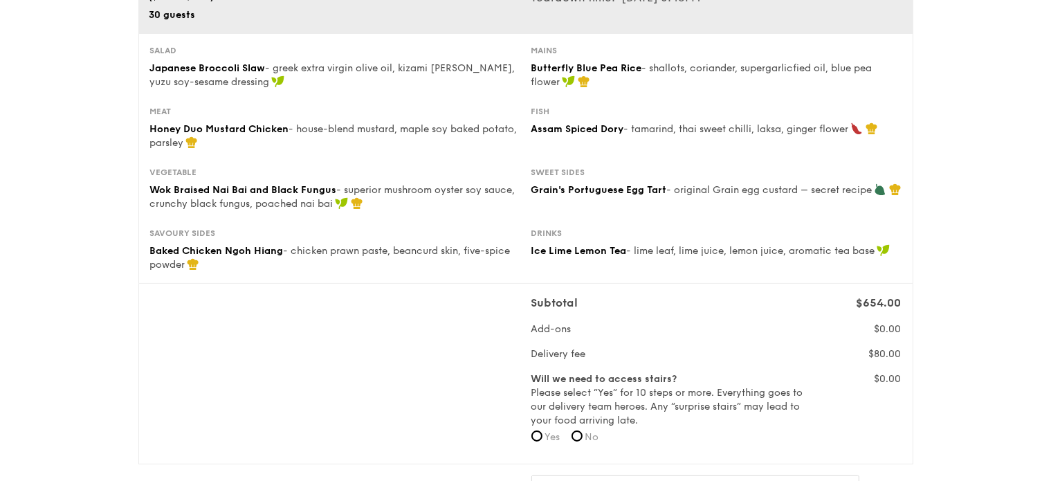
scroll to position [277, 0]
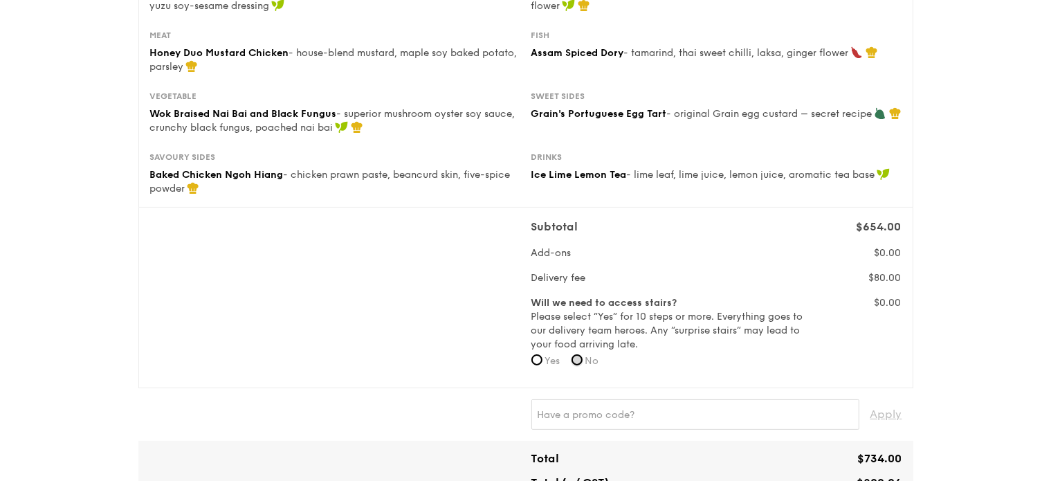
click at [583, 361] on input "No" at bounding box center [576, 359] width 11 height 11
radio input "true"
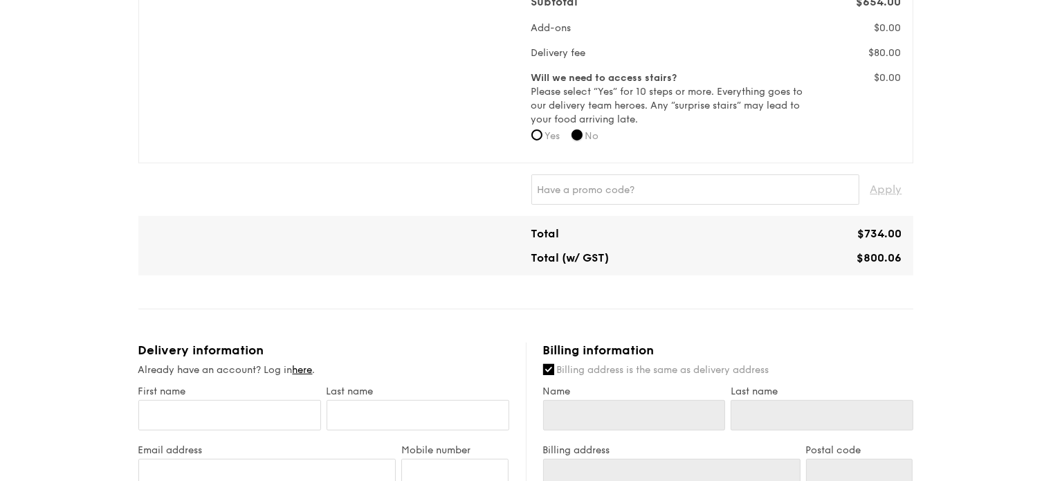
scroll to position [553, 0]
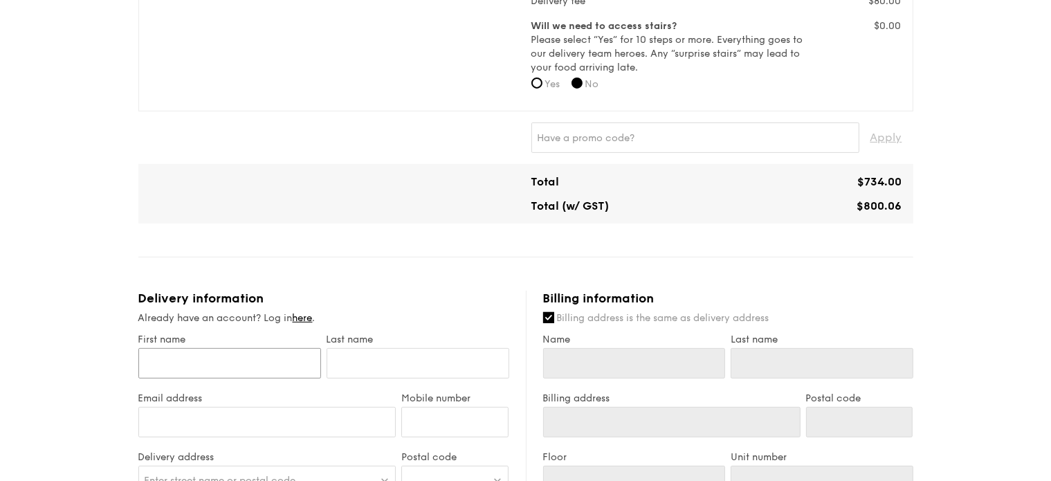
click at [206, 360] on input "First name" at bounding box center [229, 363] width 183 height 30
type input "[PERSON_NAME]"
type input "Zhuang"
type input "[EMAIL_ADDRESS][DOMAIN_NAME]"
type input "92318824"
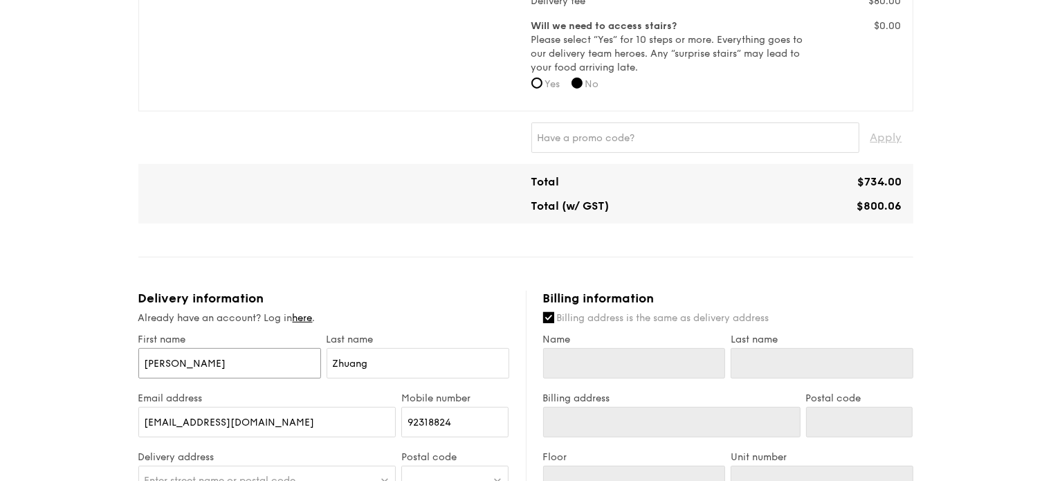
type input "[PERSON_NAME]"
type input "Zhuang"
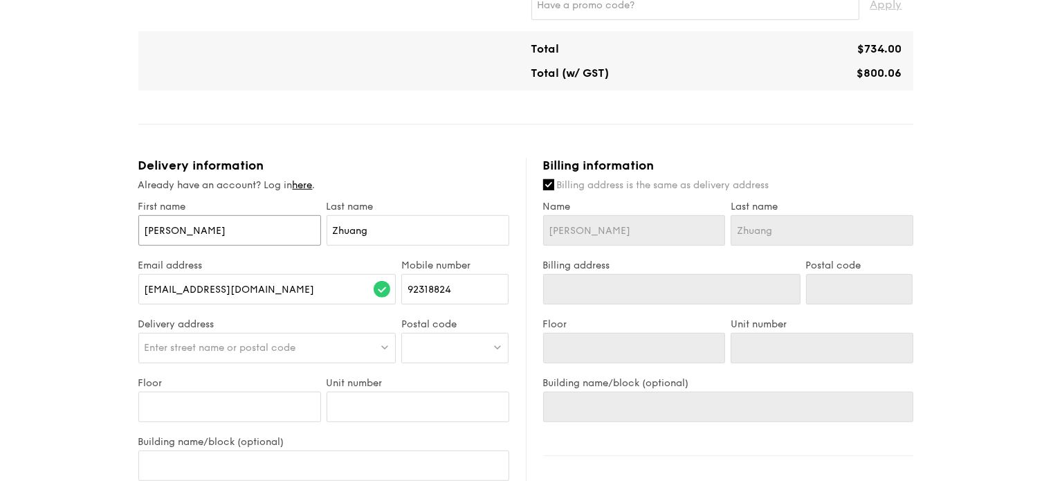
scroll to position [692, 0]
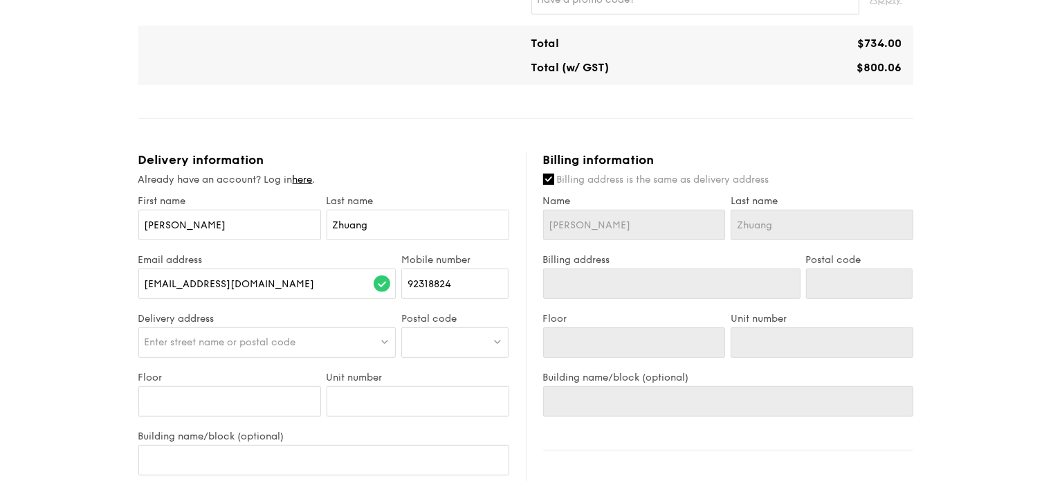
click at [192, 344] on span "Enter street name or postal code" at bounding box center [221, 342] width 152 height 12
click at [73, 326] on div "1 - Select menu 2 - Select items 3 - Check out Classic Buffet $21.80 /guest ($2…" at bounding box center [525, 111] width 1051 height 1550
drag, startPoint x: 285, startPoint y: 287, endPoint x: 0, endPoint y: 250, distance: 287.4
click at [0, 250] on div "1 - Select menu 2 - Select items 3 - Check out Classic Buffet $21.80 /guest ($2…" at bounding box center [525, 111] width 1051 height 1550
type input "[EMAIL_ADDRESS][DOMAIN_NAME]"
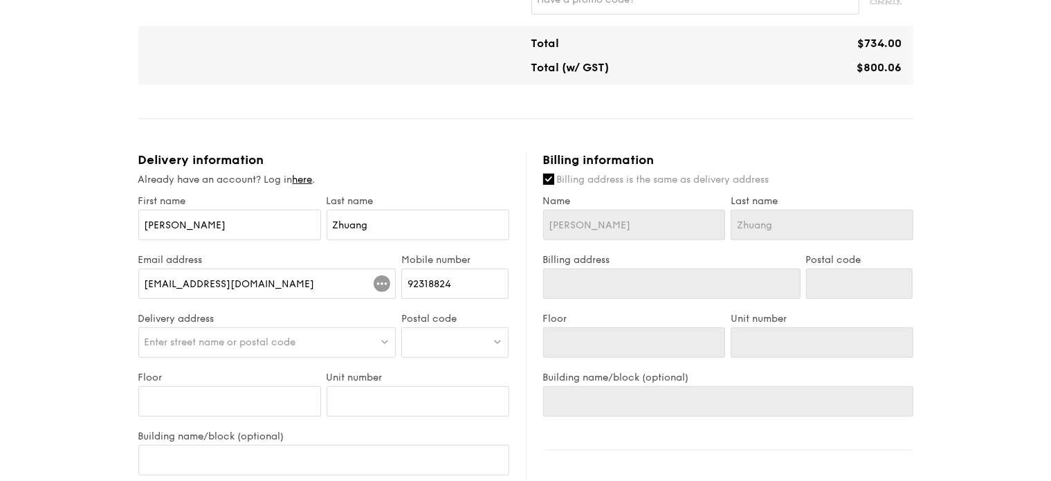
click at [171, 340] on span "Enter street name or postal code" at bounding box center [221, 342] width 152 height 12
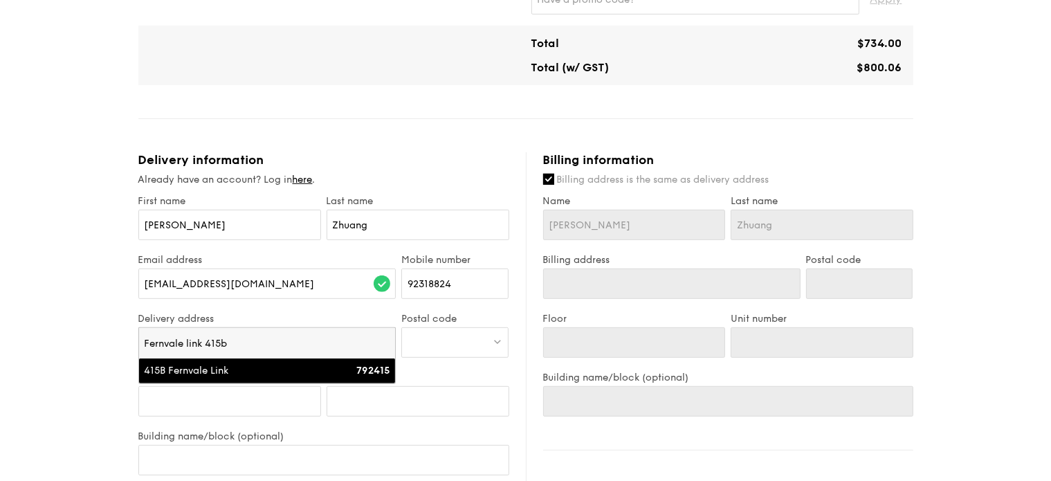
type input "Fernvale link 415b"
click at [291, 387] on input "Floor" at bounding box center [229, 401] width 183 height 30
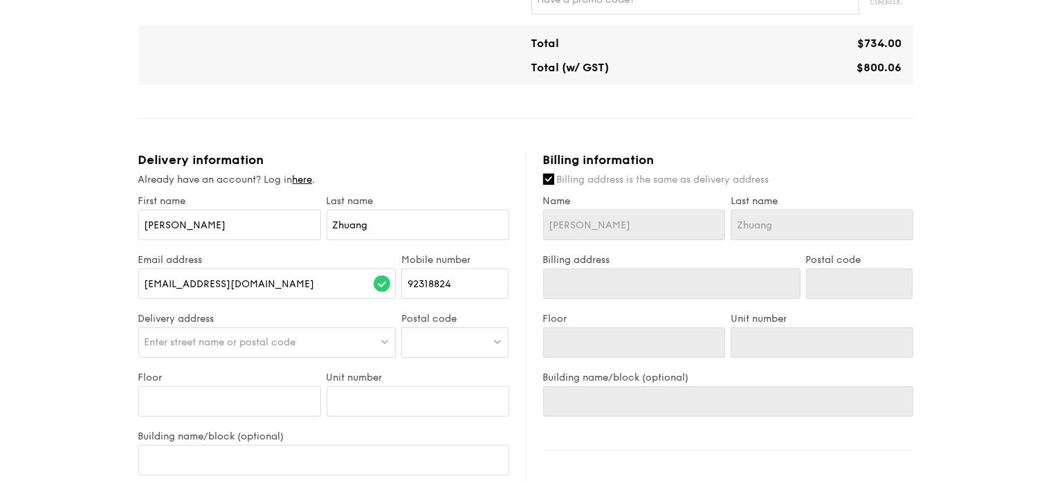
click at [248, 341] on span "Enter street name or postal code" at bounding box center [221, 342] width 152 height 12
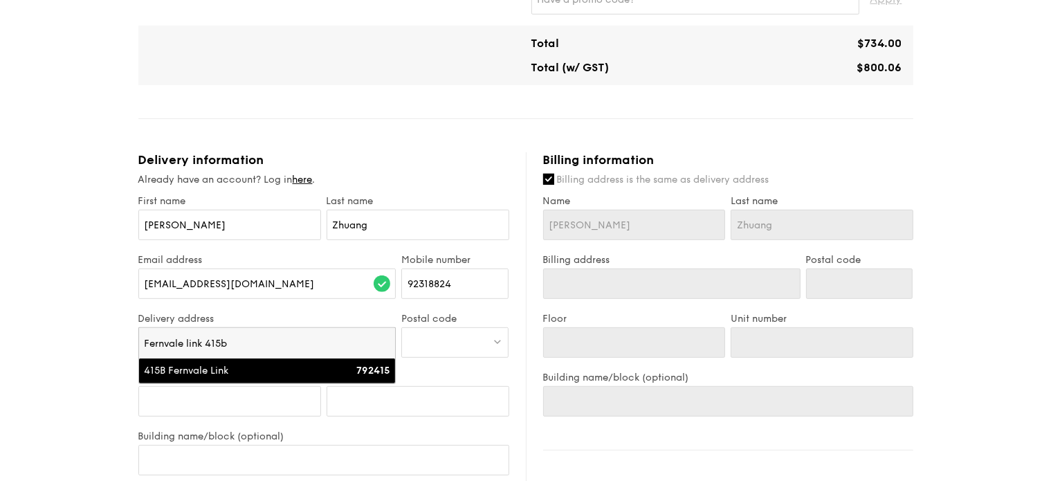
click at [251, 376] on div "415B Fernvale Link" at bounding box center [237, 371] width 184 height 14
type input "415B Fernvale Link"
type input "792415"
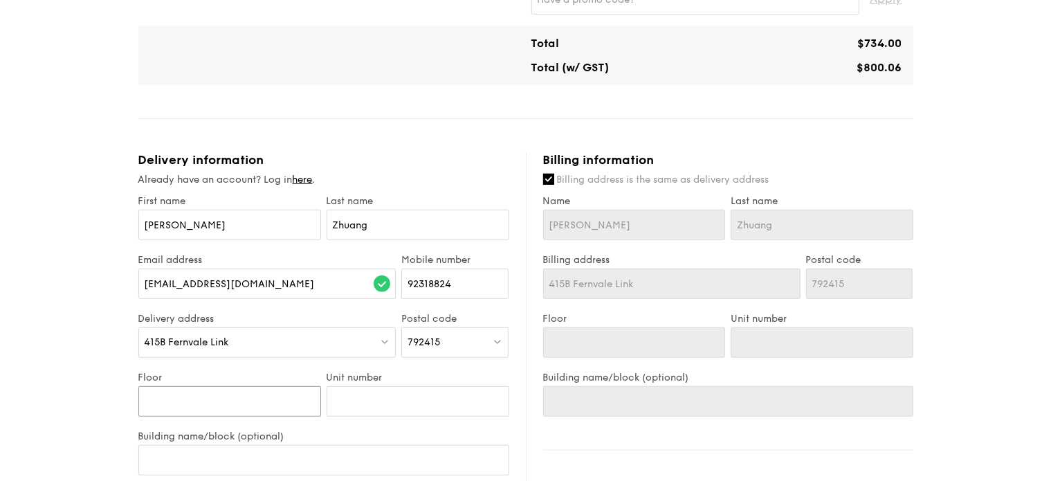
click at [223, 399] on input "Floor" at bounding box center [229, 401] width 183 height 30
type input "0"
type input "04"
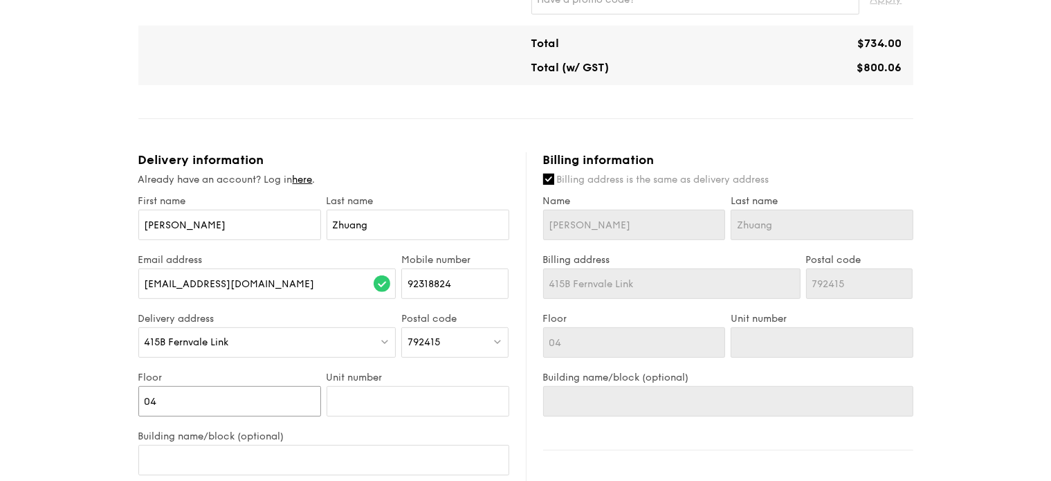
type input "04-"
type input "04-5"
type input "04-56"
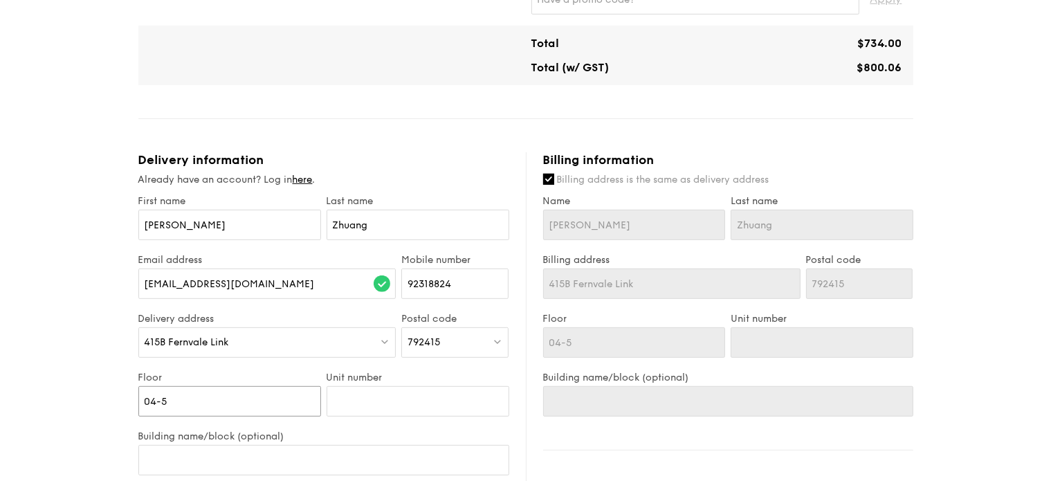
type input "04-56"
drag, startPoint x: 183, startPoint y: 393, endPoint x: 6, endPoint y: 367, distance: 179.6
click at [6, 367] on div "1 - Select menu 2 - Select items 3 - Check out Classic Buffet $21.80 /guest ($2…" at bounding box center [525, 111] width 1051 height 1550
type input "0"
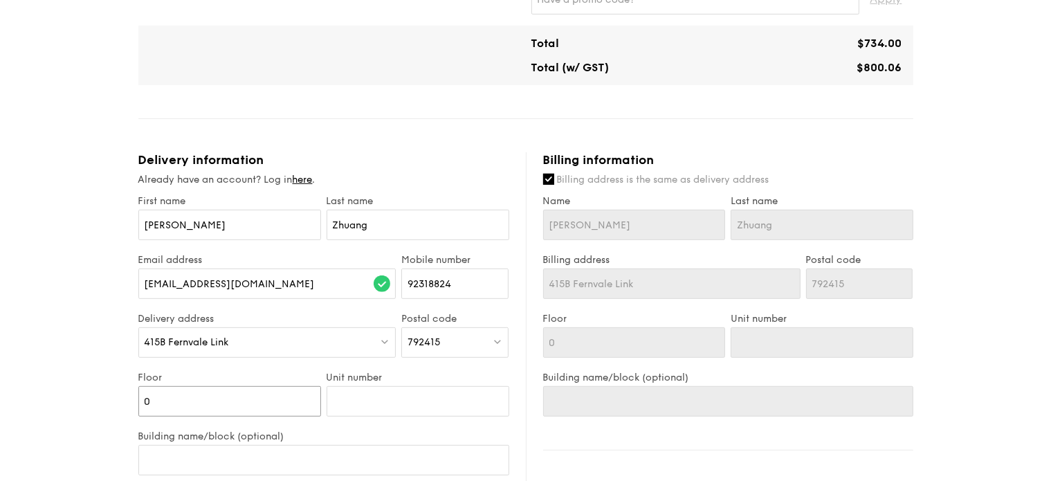
type input "04"
click at [351, 399] on input "Unit number" at bounding box center [418, 401] width 183 height 30
type input "46"
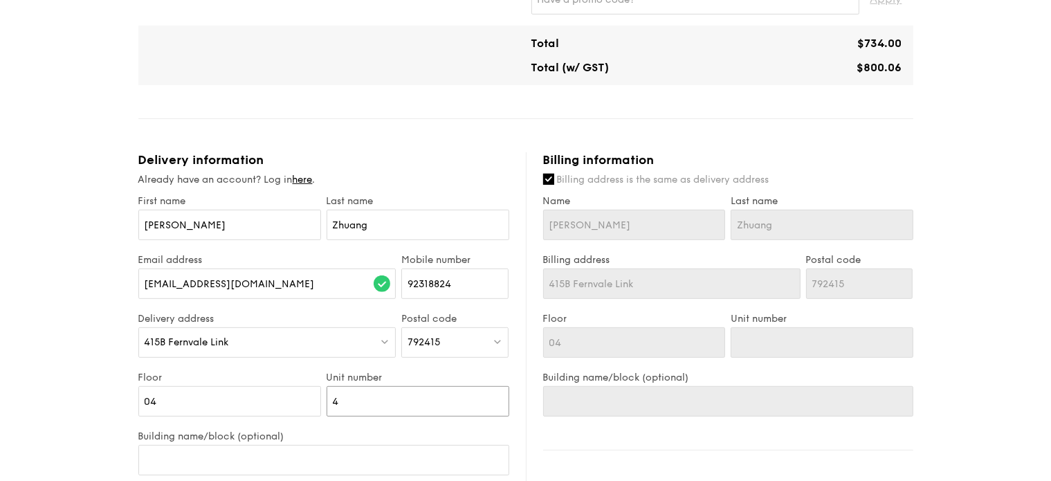
type input "46"
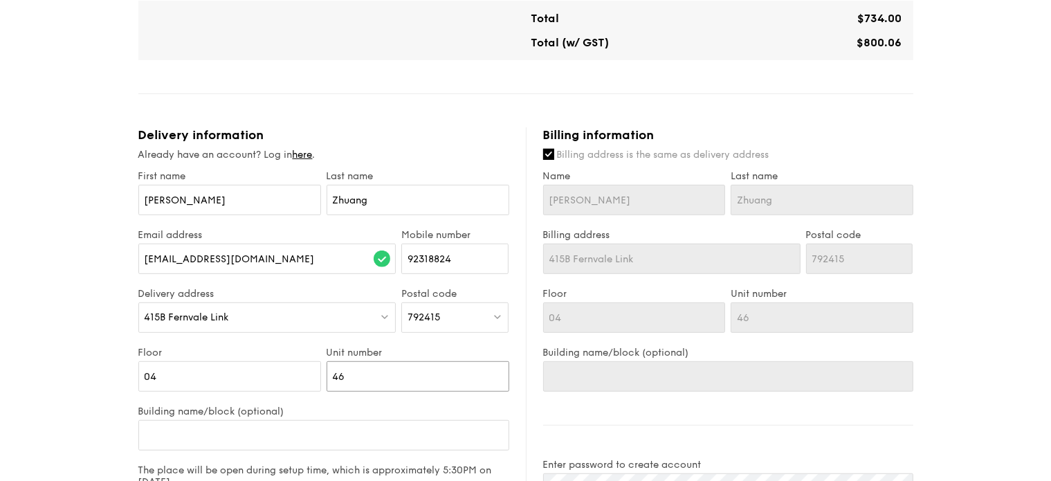
scroll to position [761, 0]
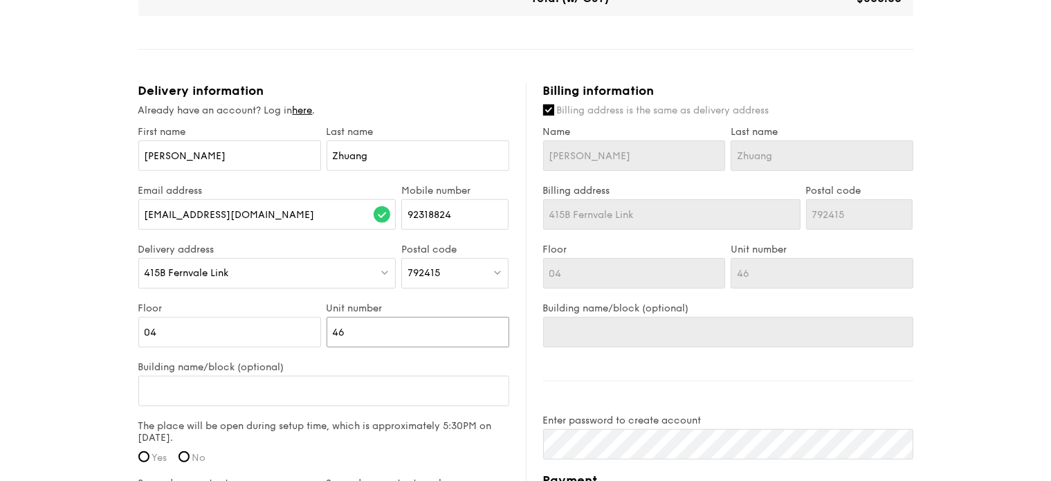
type input "46"
click at [217, 398] on input "Building name/block (optional)" at bounding box center [323, 391] width 371 height 30
type input "B"
type input "Bl"
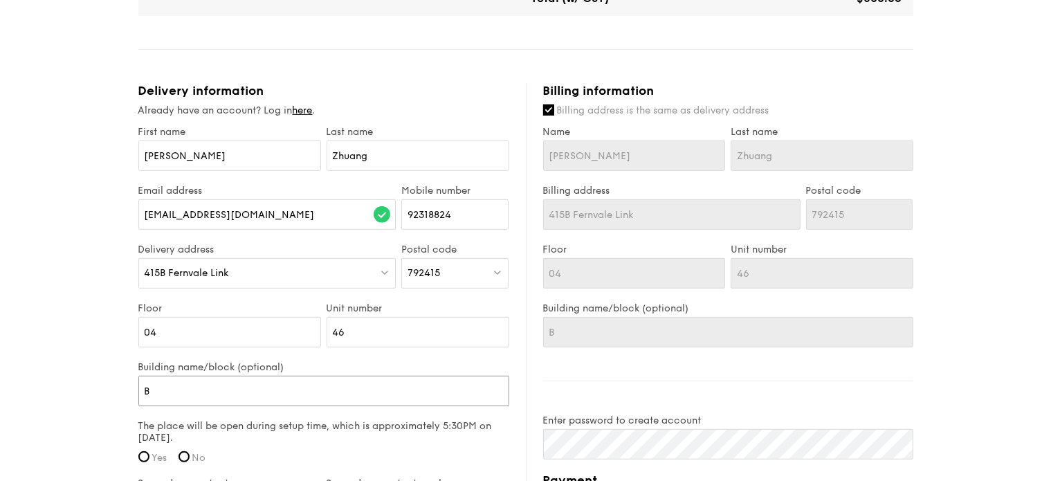
type input "Bl"
type input "Blk"
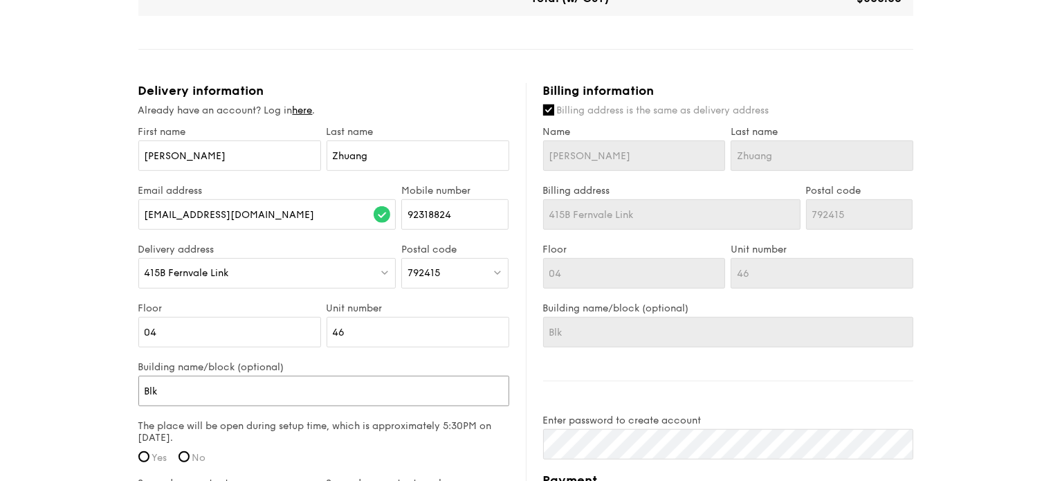
type input "Blk 4"
type input "Blk 41"
type input "Blk 415"
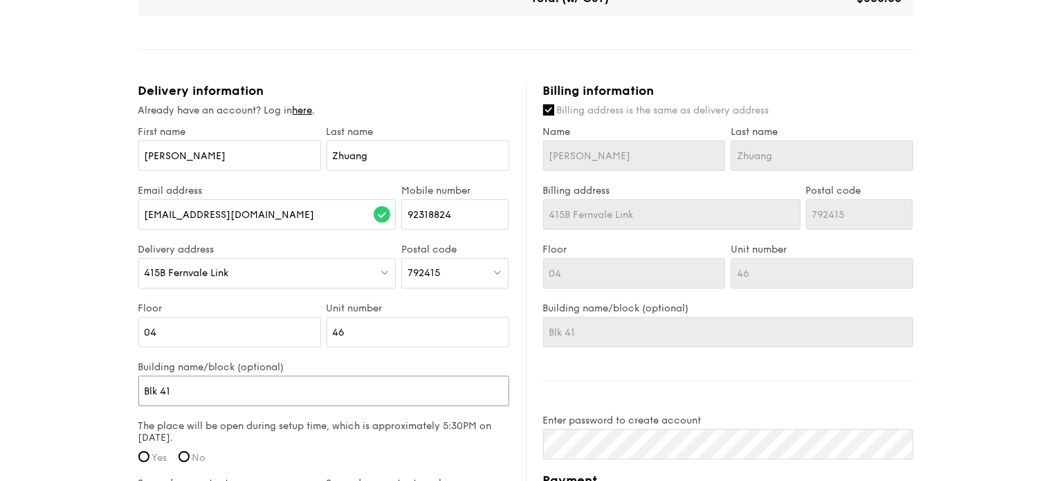
type input "Blk 415"
type input "Blk 415B"
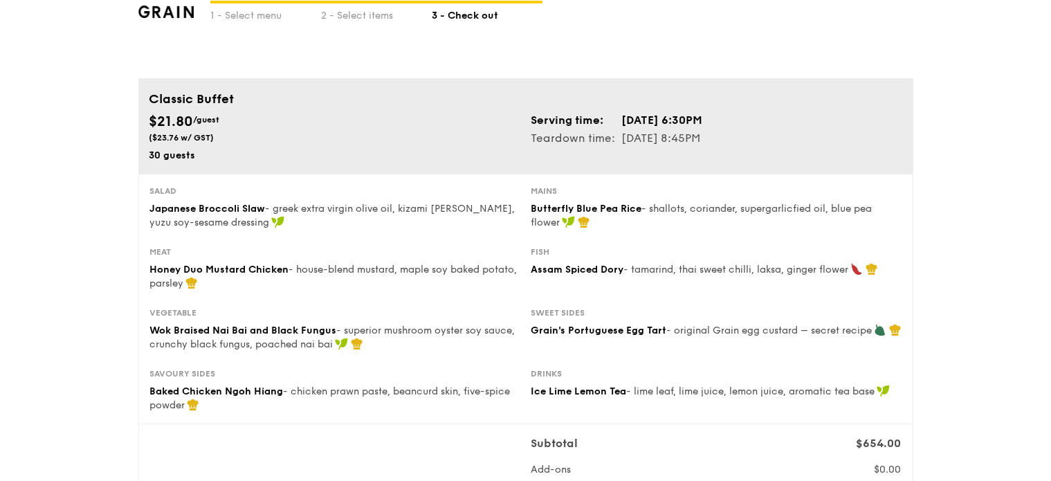
scroll to position [42, 0]
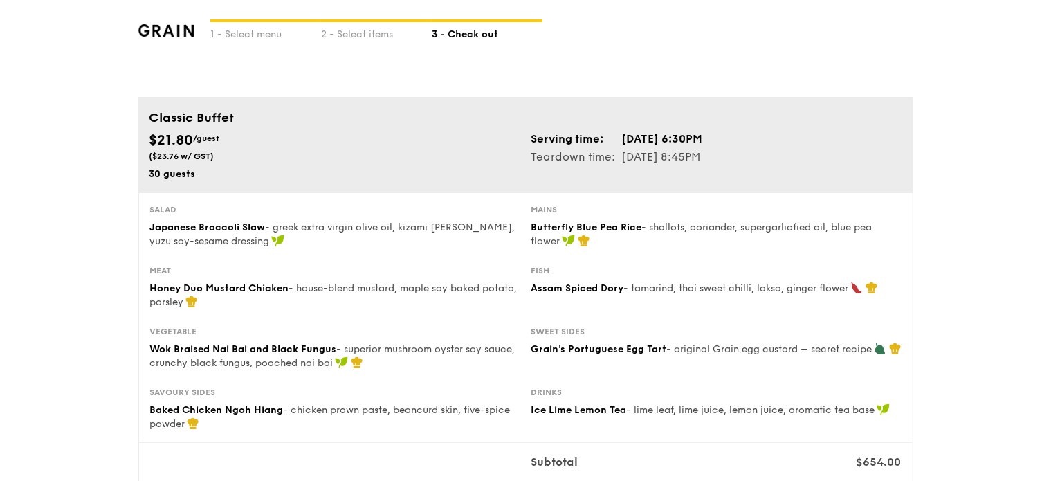
type input "Blk 415B"
drag, startPoint x: 689, startPoint y: 149, endPoint x: 722, endPoint y: 156, distance: 34.1
click at [704, 156] on td "[DATE] 8:45PM" at bounding box center [662, 157] width 82 height 18
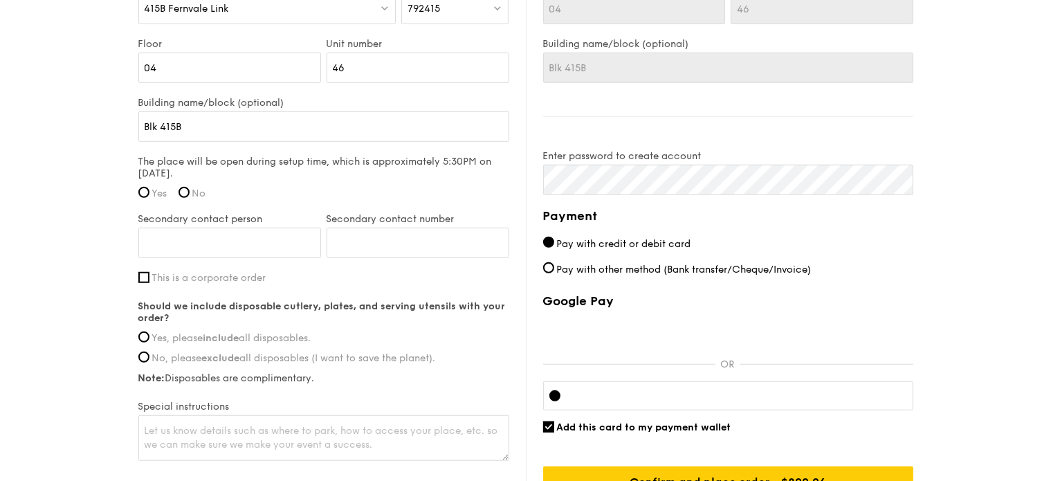
scroll to position [1010, 0]
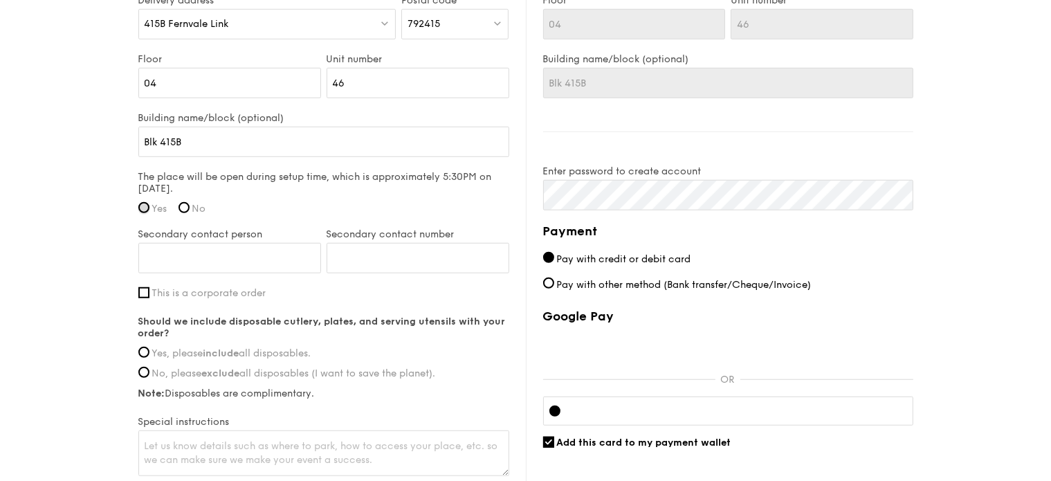
click at [143, 208] on input "Yes" at bounding box center [143, 207] width 11 height 11
radio input "true"
click at [163, 259] on input "Secondary contact person" at bounding box center [229, 258] width 183 height 30
type input "g"
type input "[PERSON_NAME]"
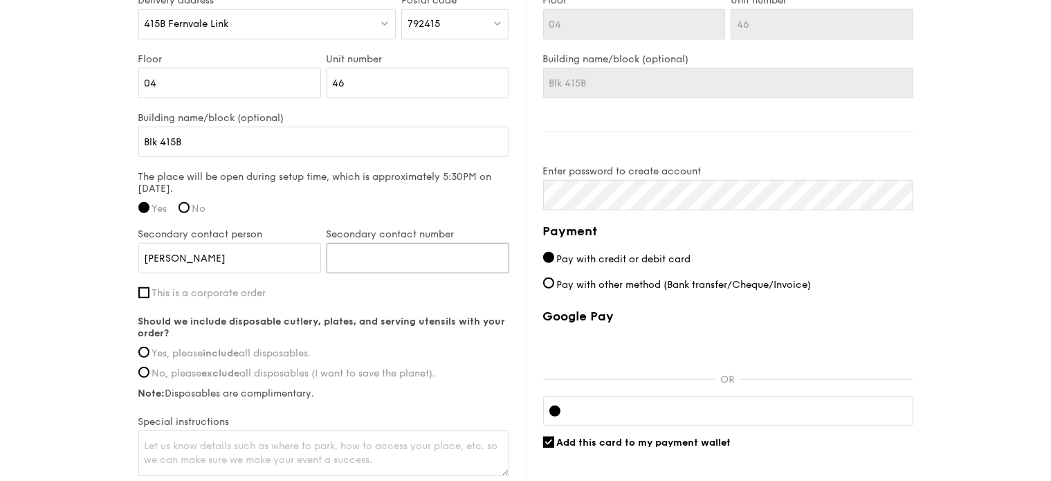
click at [400, 255] on input "Secondary contact number" at bounding box center [418, 258] width 183 height 30
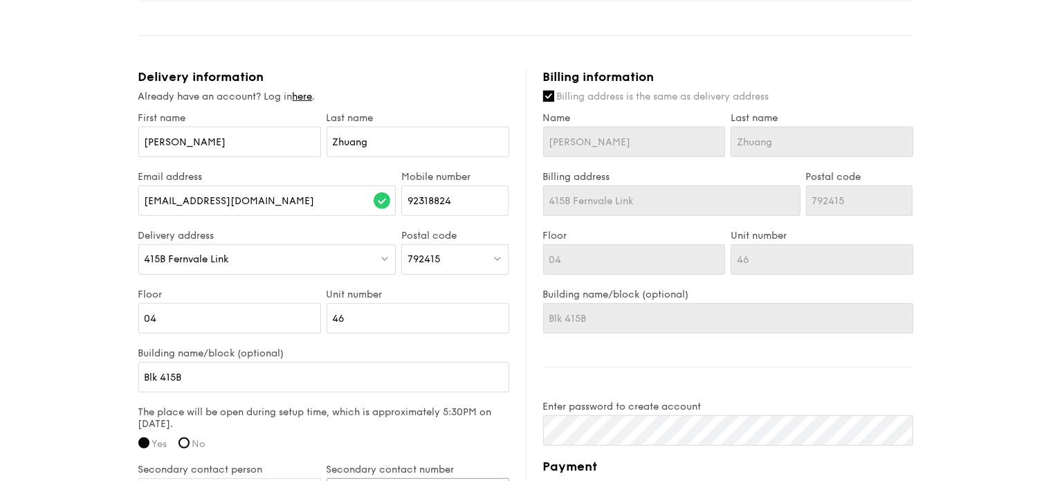
scroll to position [872, 0]
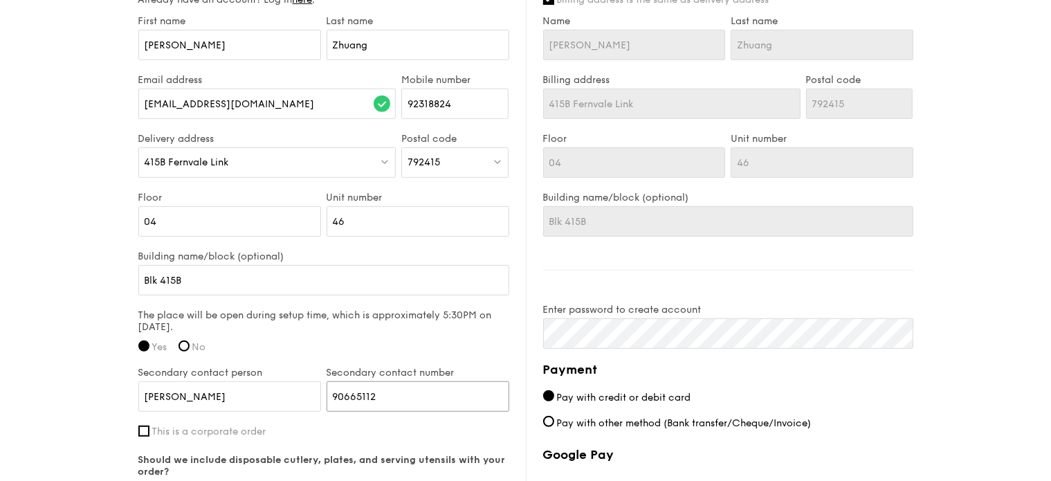
type input "90665112"
drag, startPoint x: 373, startPoint y: 222, endPoint x: 266, endPoint y: 211, distance: 107.8
click at [264, 211] on div "Floor 04 Unit number 46" at bounding box center [324, 221] width 376 height 59
type input "5"
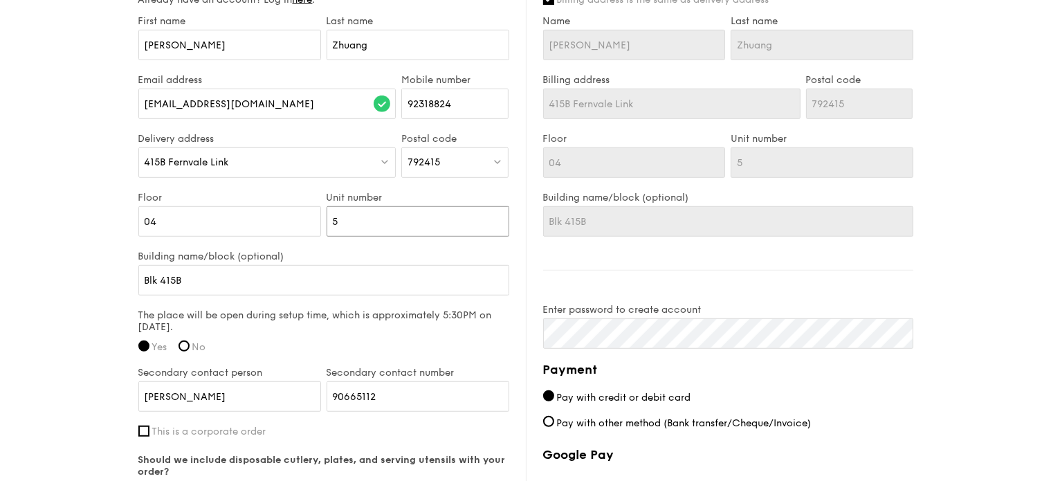
type input "56"
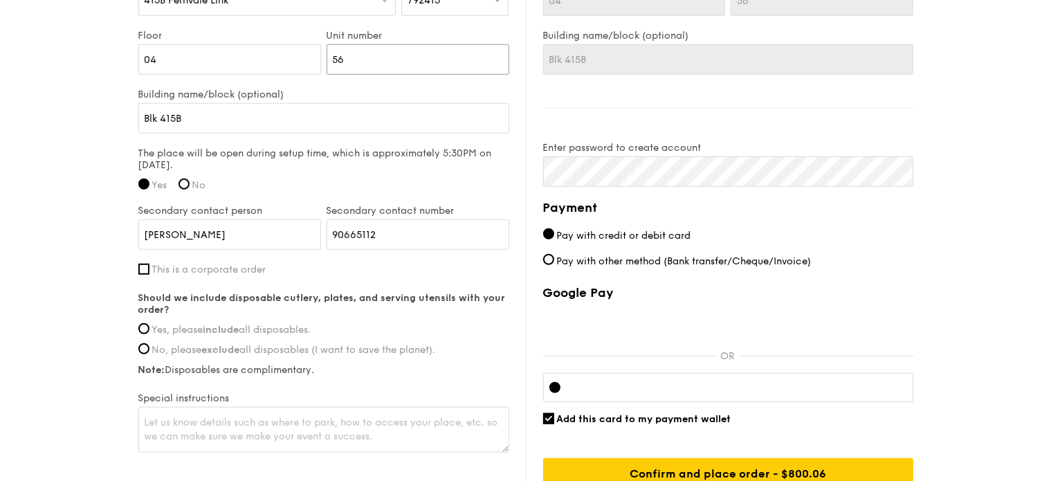
scroll to position [1079, 0]
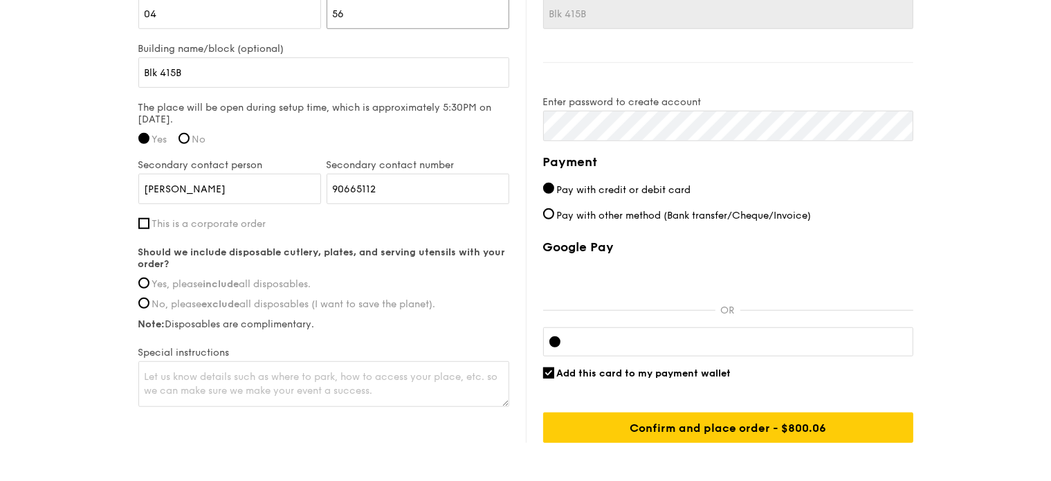
type input "56"
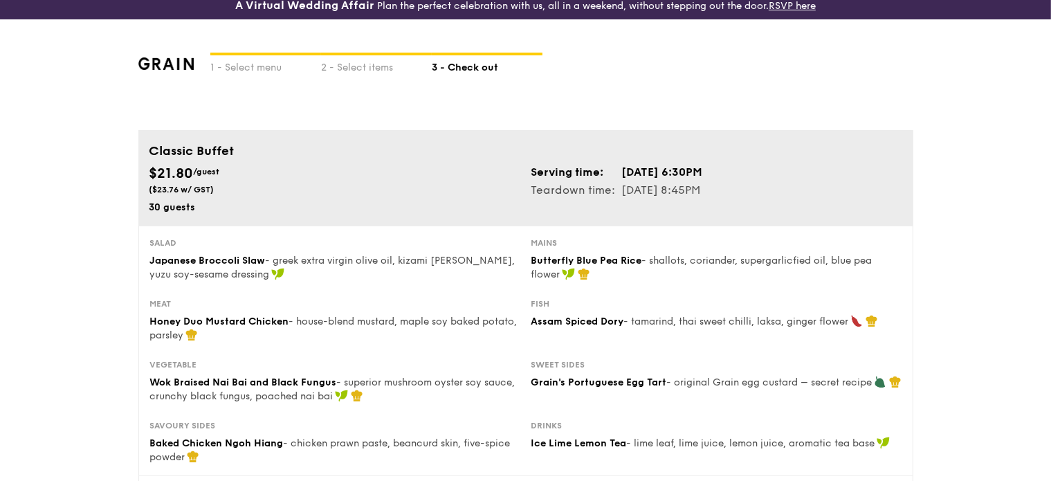
scroll to position [0, 0]
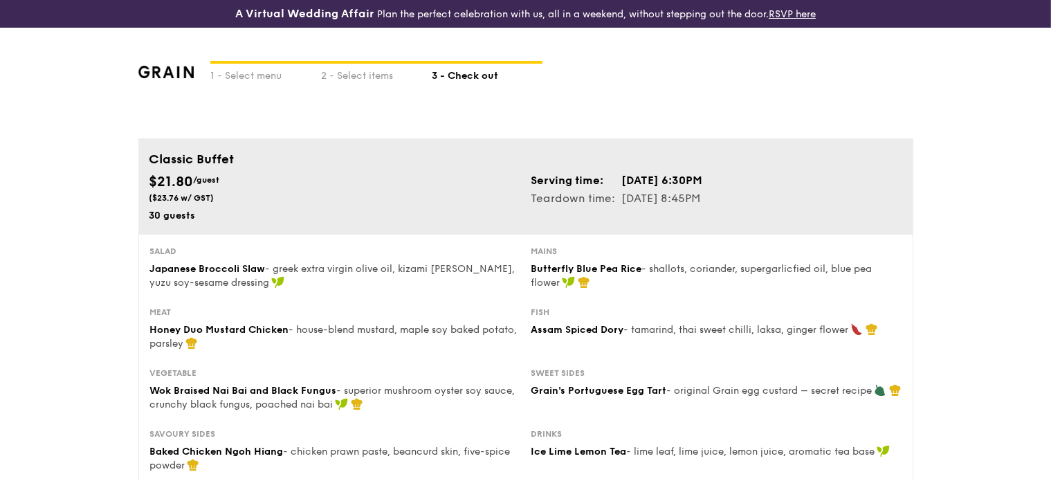
click at [432, 204] on div "$21.80 /guest ($23.76 w/ GST) 30 guests" at bounding box center [335, 197] width 382 height 51
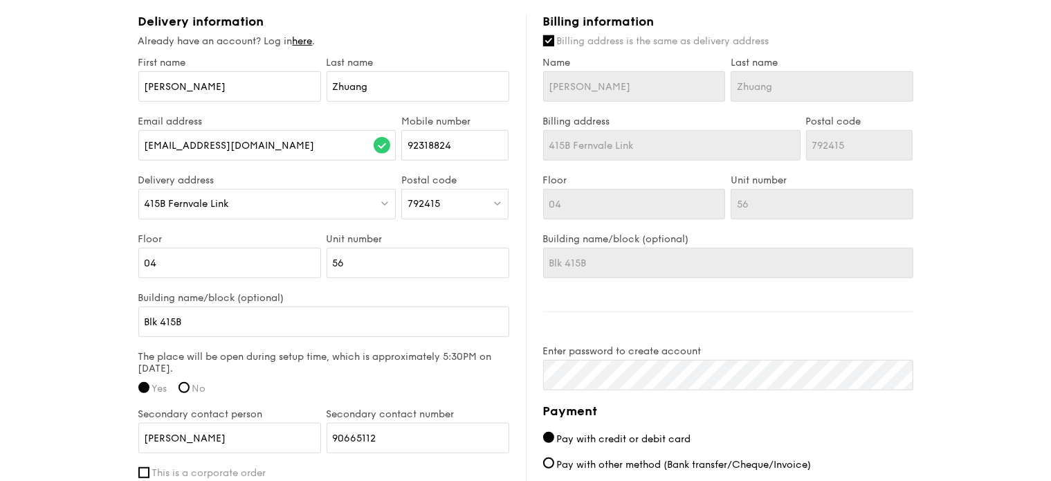
scroll to position [899, 0]
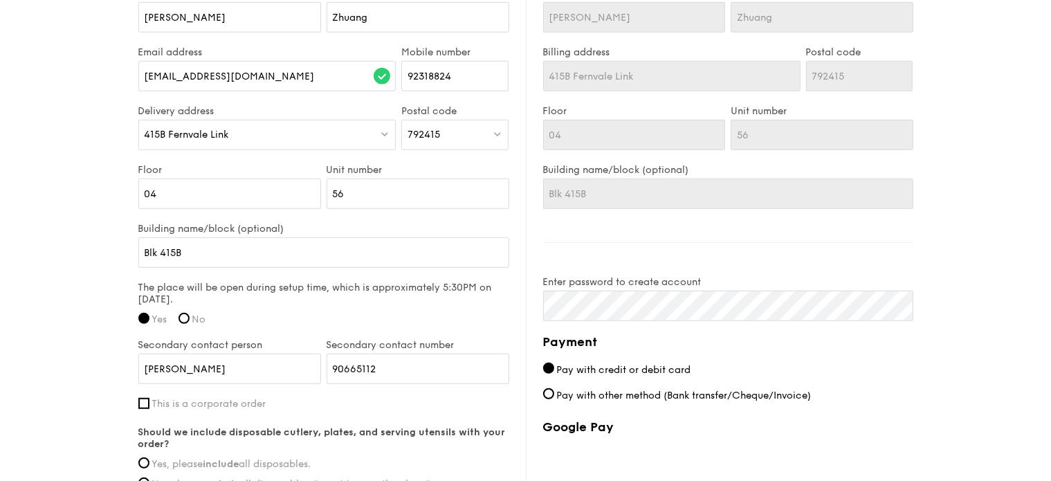
click at [595, 320] on div "Billing information Billing address is the same as delivery address Name [PERSO…" at bounding box center [719, 284] width 387 height 678
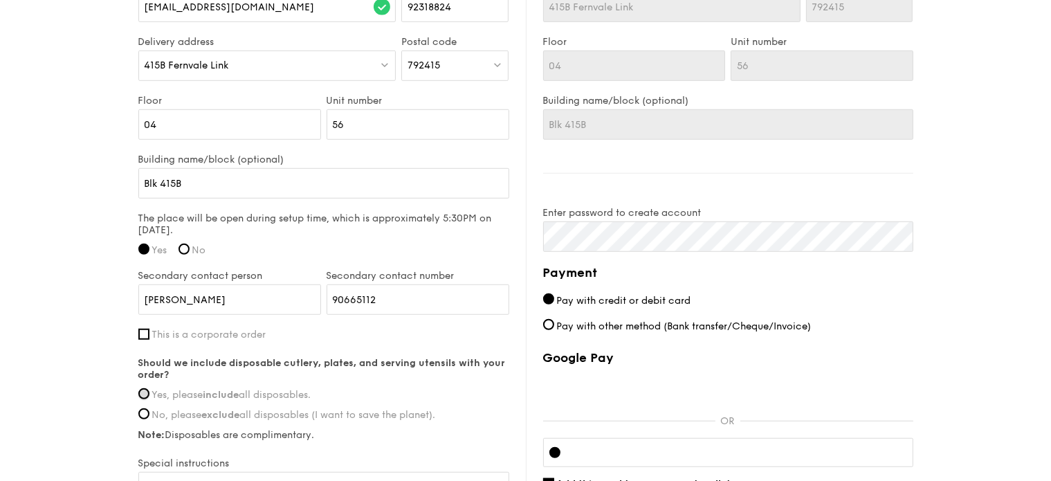
click at [145, 394] on input "Yes, please include all disposables." at bounding box center [143, 393] width 11 height 11
radio input "true"
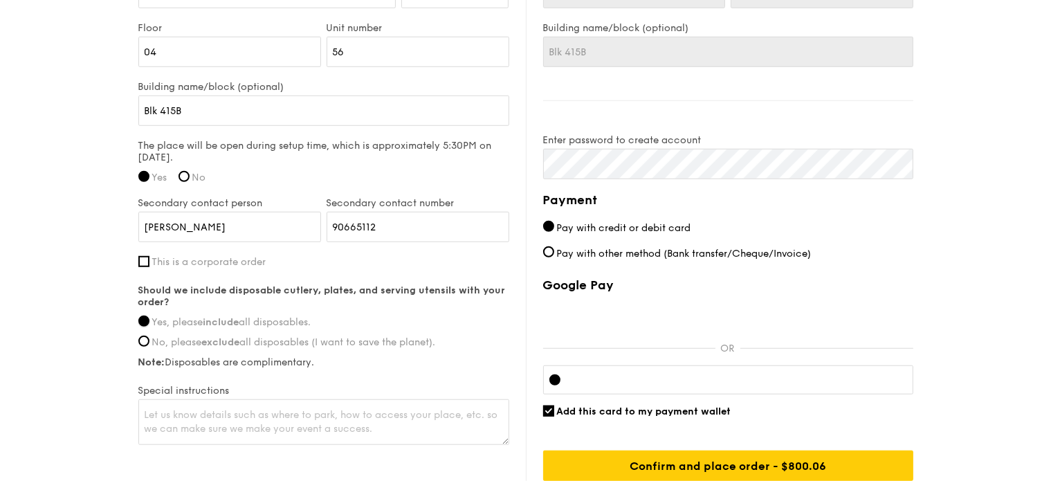
scroll to position [1107, 0]
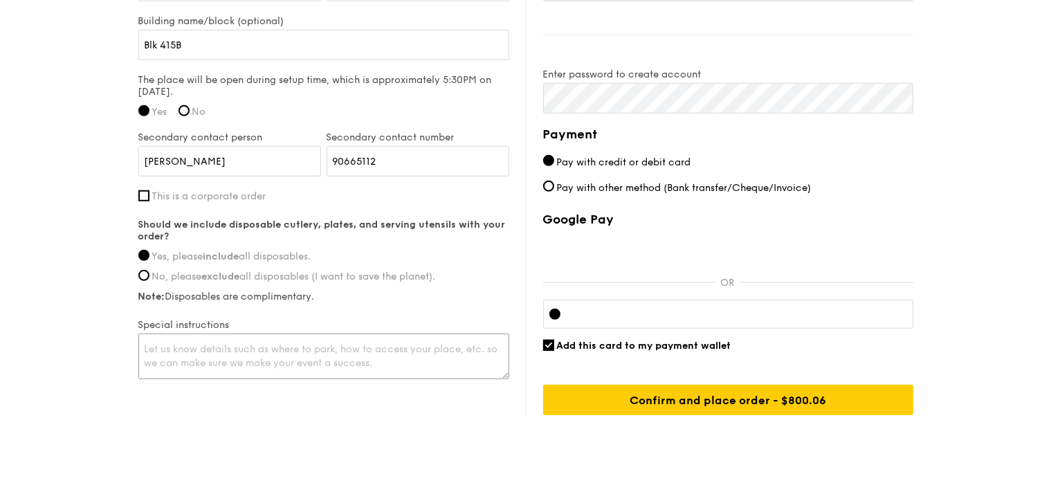
click at [161, 345] on textarea at bounding box center [323, 356] width 371 height 46
type textarea "There is a loading bay at the [GEOGRAPHIC_DATA] area."
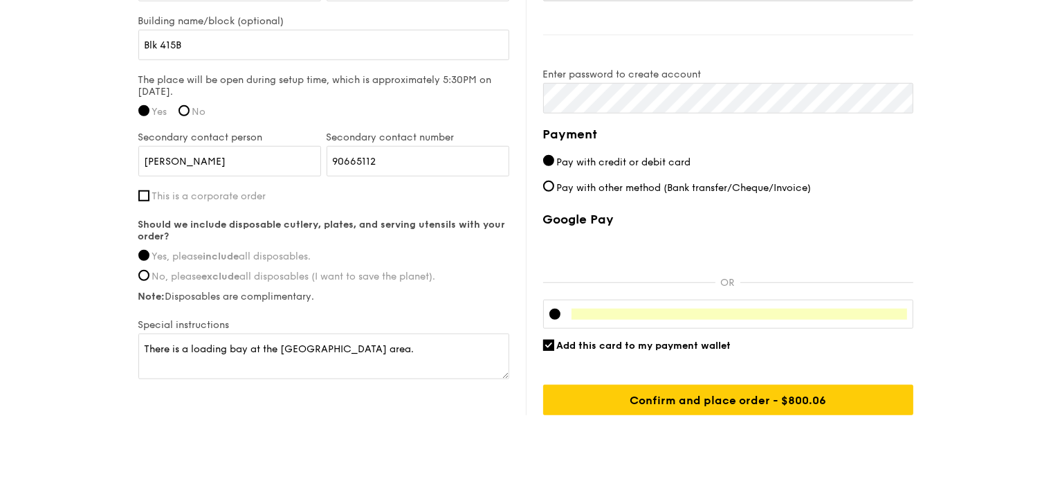
click at [902, 302] on div at bounding box center [728, 314] width 370 height 29
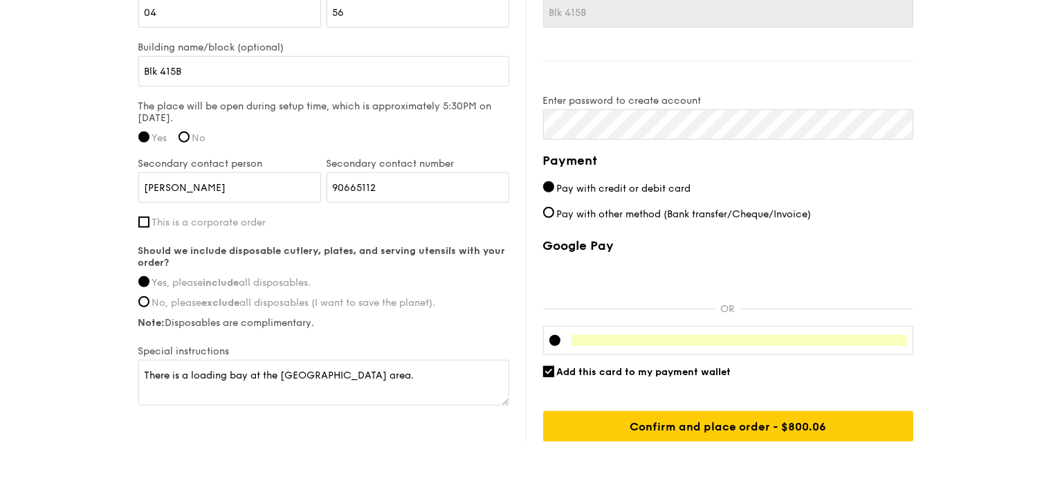
scroll to position [1038, 0]
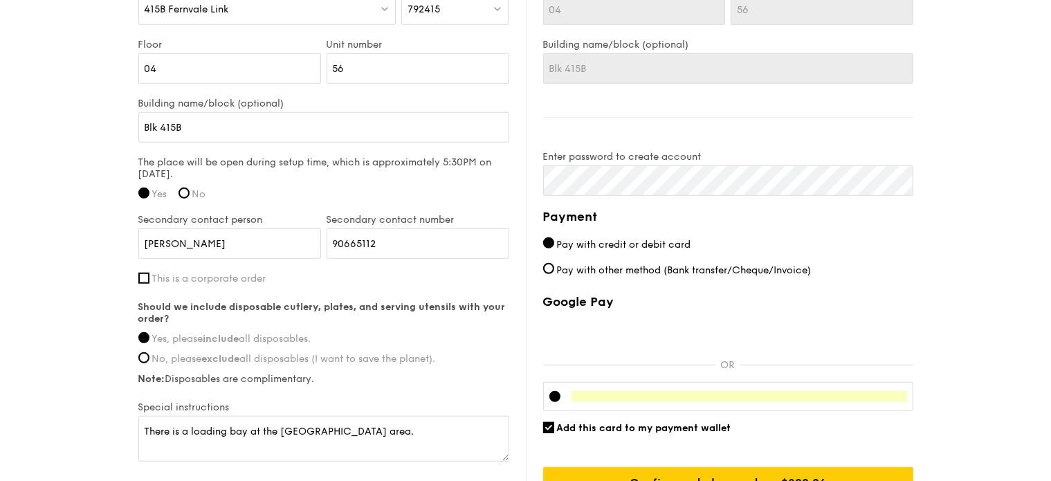
scroll to position [1149, 0]
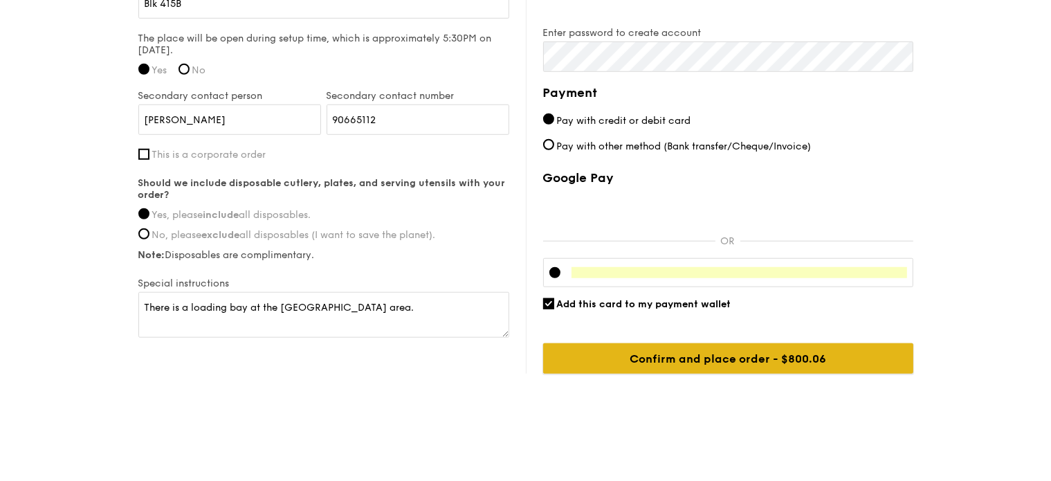
click at [722, 356] on input "Confirm and place order - $800.06" at bounding box center [728, 358] width 370 height 30
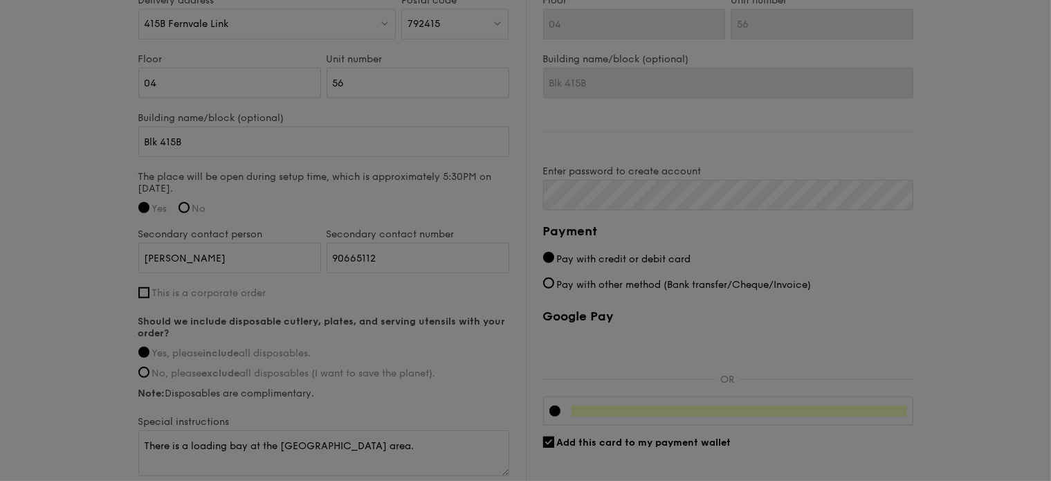
scroll to position [971, 0]
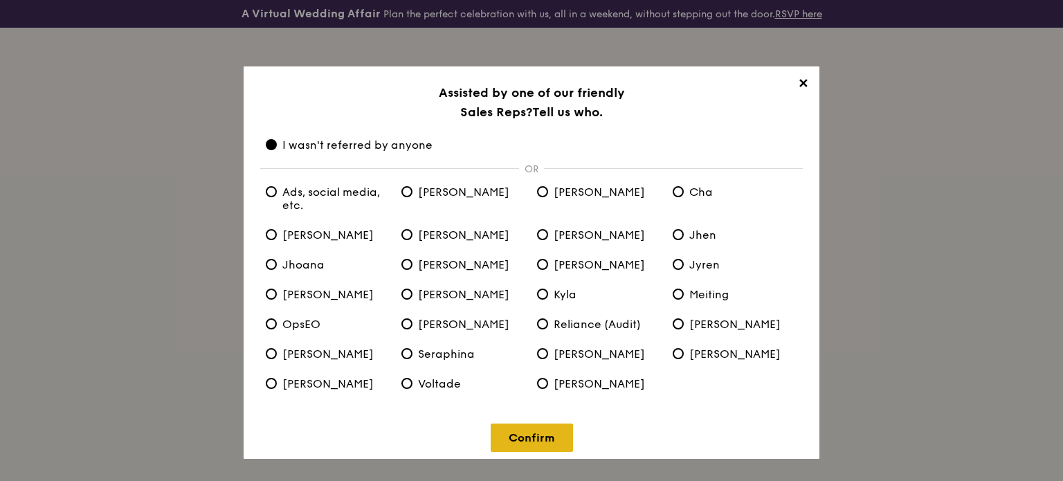
click at [542, 437] on link "Confirm" at bounding box center [532, 437] width 82 height 28
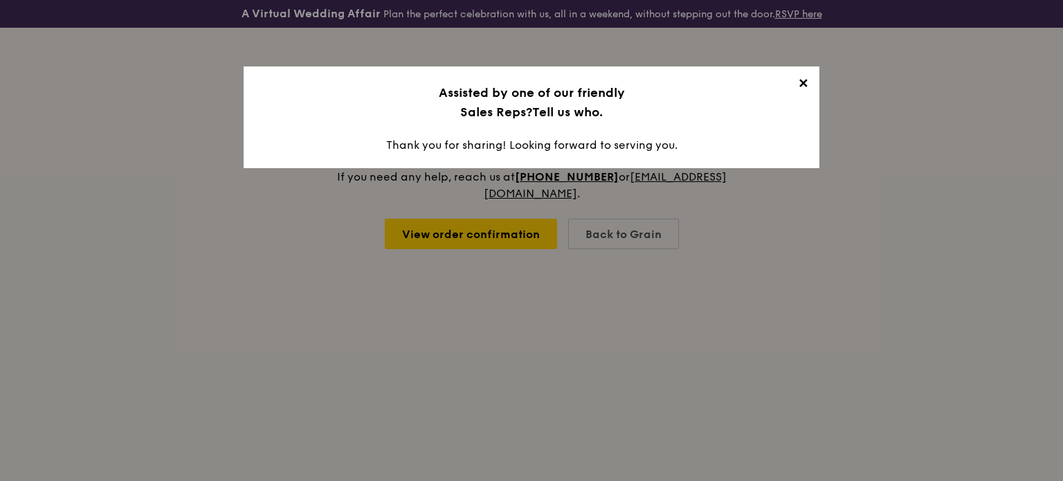
click at [800, 84] on span "✕" at bounding box center [802, 85] width 19 height 19
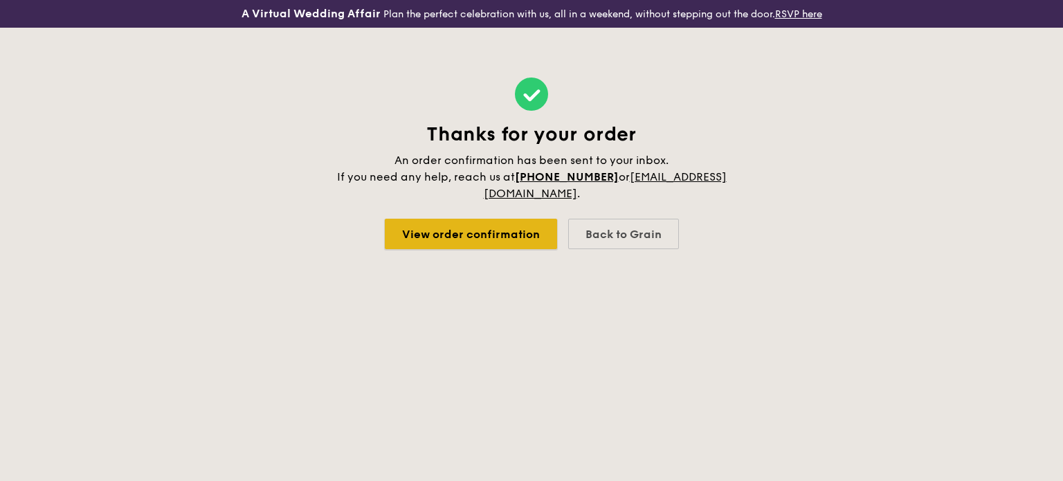
click at [467, 234] on link "View order confirmation" at bounding box center [471, 234] width 172 height 30
